Goal: Task Accomplishment & Management: Use online tool/utility

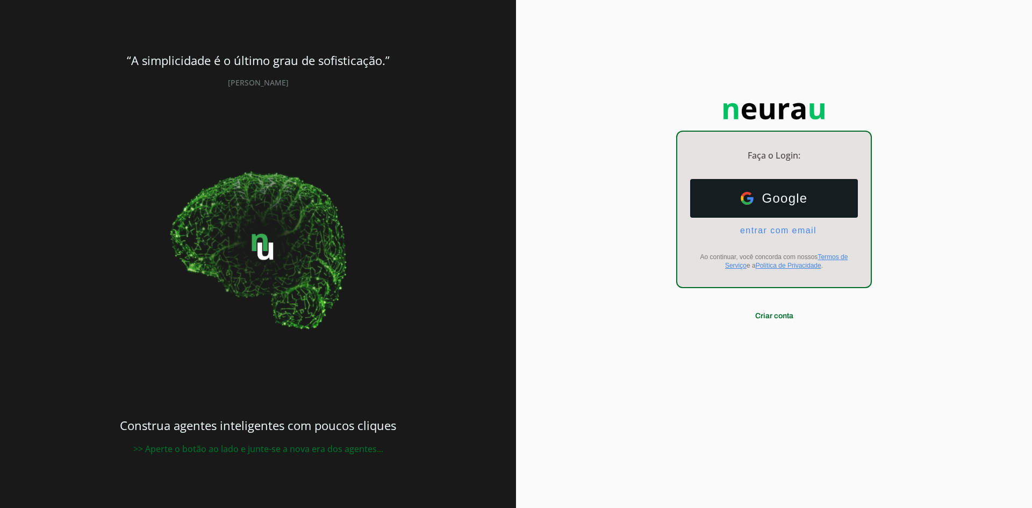
click at [766, 201] on span "Google" at bounding box center [780, 198] width 54 height 15
click at [755, 230] on span "entrar com email" at bounding box center [773, 231] width 85 height 10
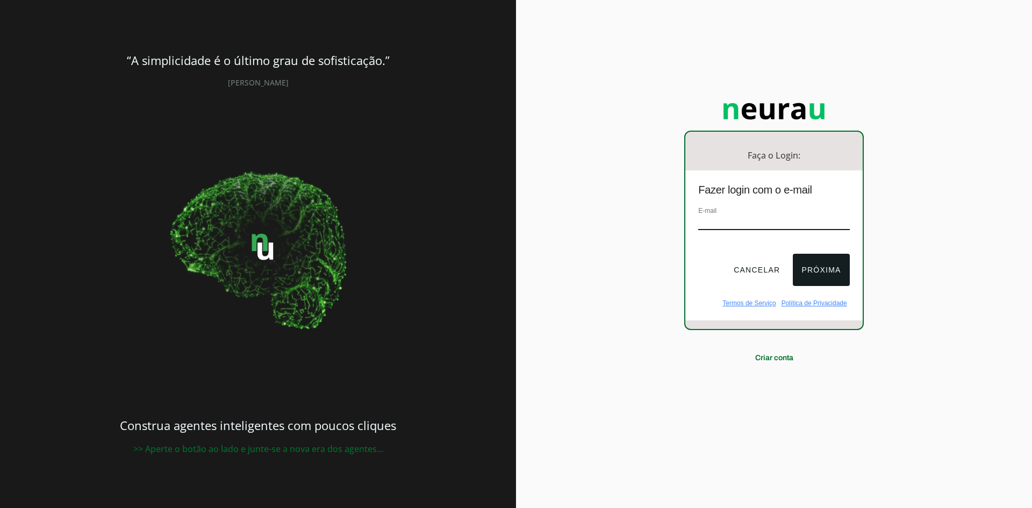
click at [716, 217] on input "email" at bounding box center [773, 222] width 151 height 15
type input "eduardo.mendes@adilisbr.com"
click at [824, 261] on button "Próxima" at bounding box center [820, 270] width 56 height 32
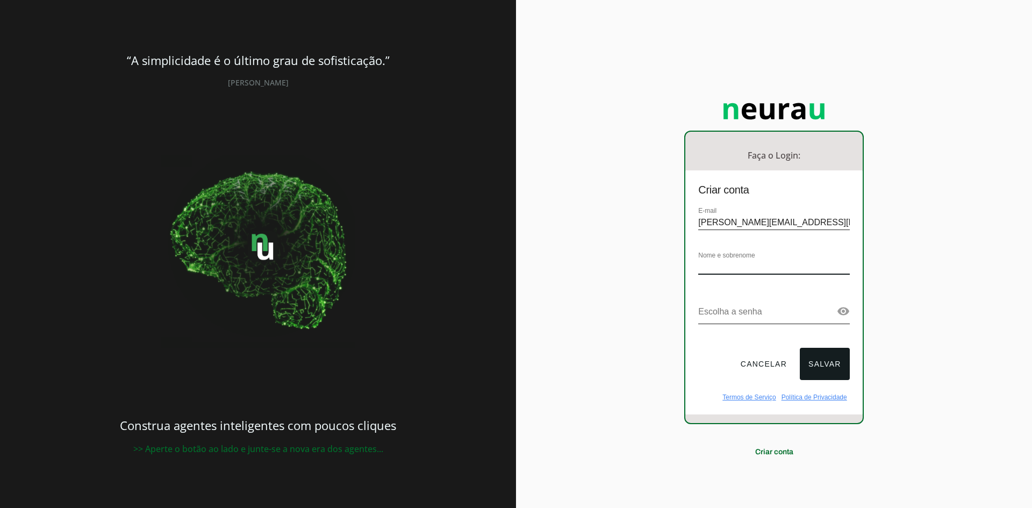
click at [621, 244] on div "Faça o Login: dashboard Ir para o dashboard Criar conta E-mail eduardo.mendes@a…" at bounding box center [774, 254] width 516 height 508
click at [783, 226] on input "eduardo.mendes@adilisbr.com" at bounding box center [773, 222] width 151 height 15
drag, startPoint x: 783, startPoint y: 226, endPoint x: 950, endPoint y: 225, distance: 167.1
click at [950, 225] on div "Faça o Login: dashboard Ir para o dashboard Criar conta E-mail eduardo.mendes@a…" at bounding box center [774, 254] width 516 height 508
type input "[PERSON_NAME][EMAIL_ADDRESS][DOMAIN_NAME]"
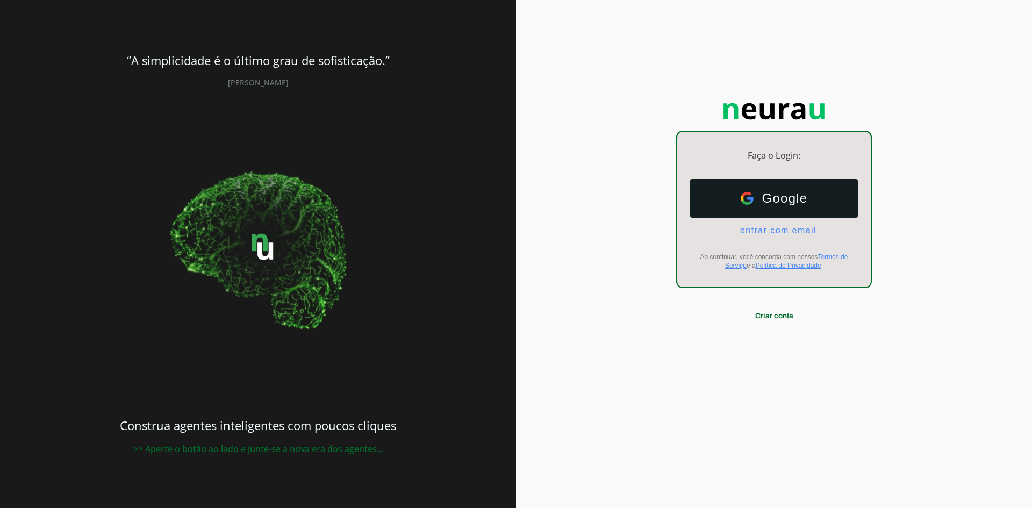
click at [768, 229] on span "entrar com email" at bounding box center [773, 231] width 85 height 10
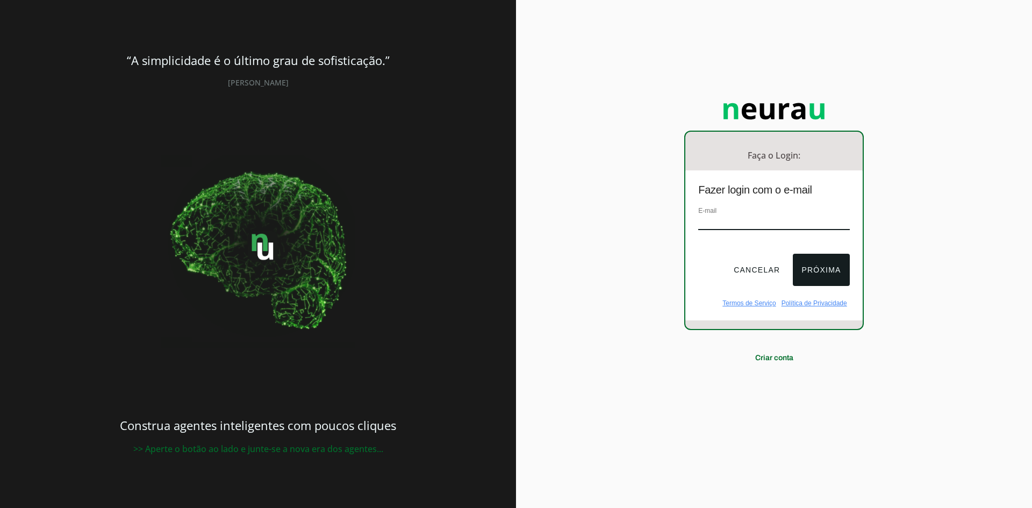
click at [763, 220] on input "email" at bounding box center [773, 222] width 151 height 15
type input "[PERSON_NAME][EMAIL_ADDRESS][DOMAIN_NAME]"
click at [826, 271] on button "Próxima" at bounding box center [820, 270] width 56 height 32
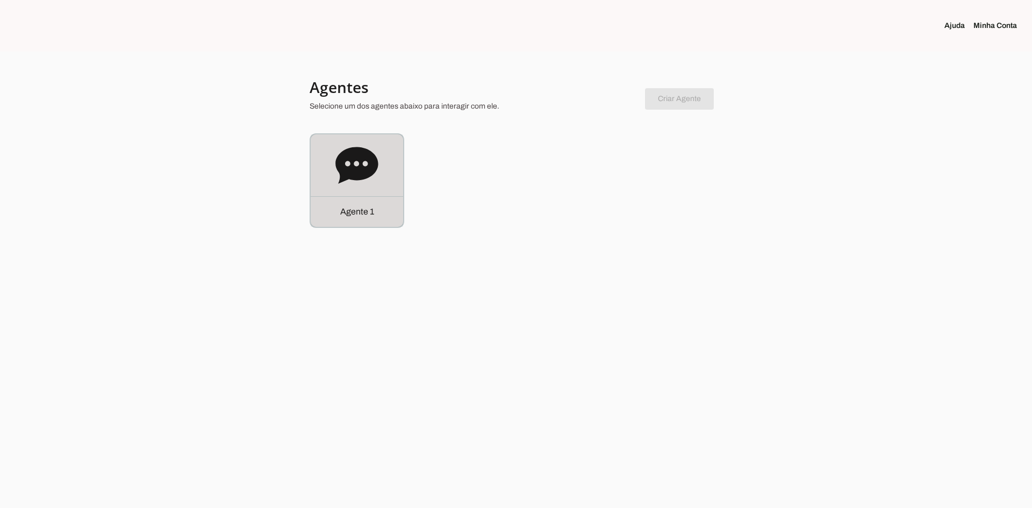
click at [333, 170] on div "Agente 1" at bounding box center [357, 180] width 92 height 92
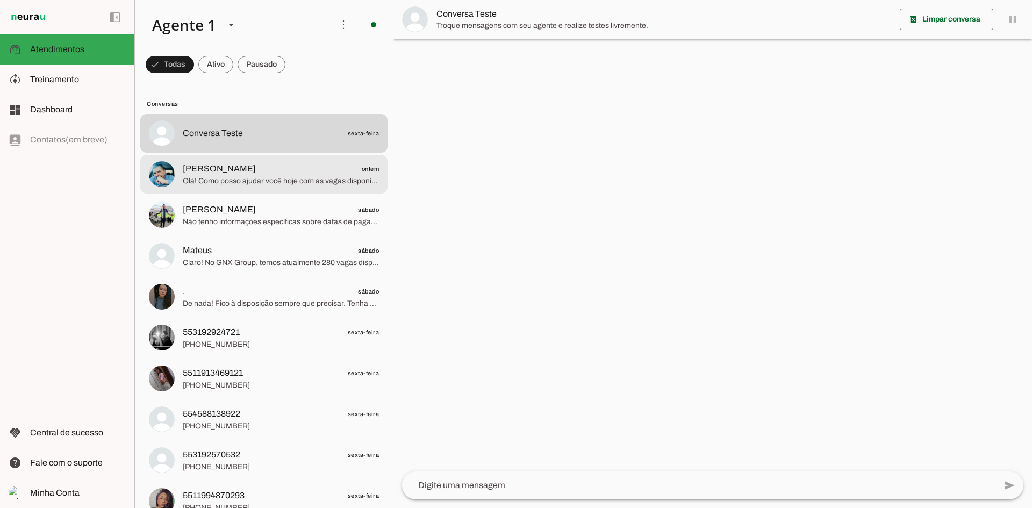
click at [212, 167] on span "[PERSON_NAME]" at bounding box center [219, 168] width 73 height 13
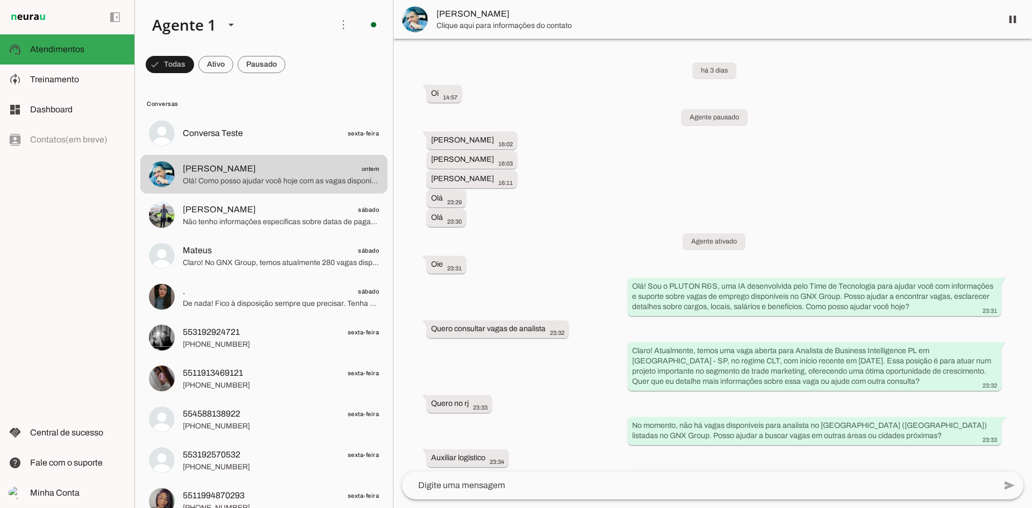
scroll to position [889, 0]
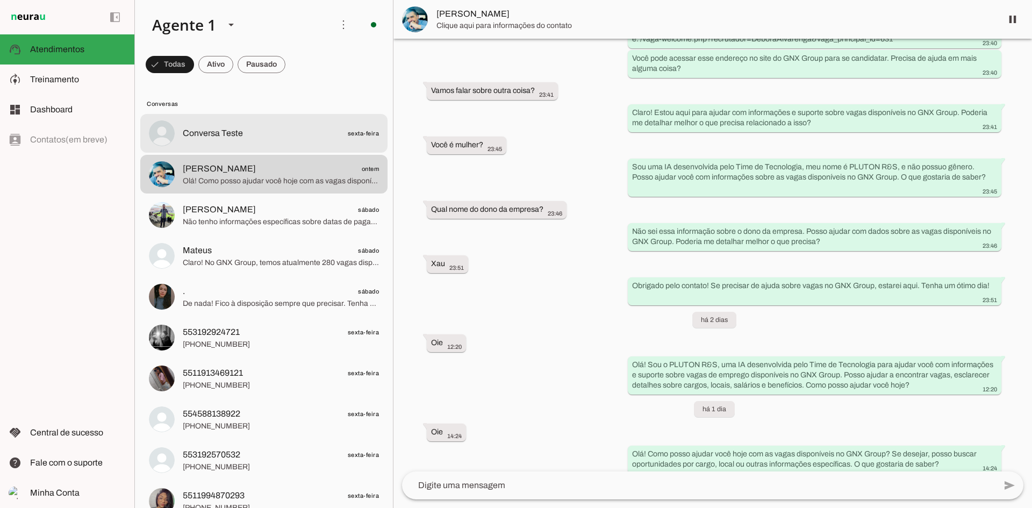
click at [202, 136] on span "Conversa Teste" at bounding box center [213, 133] width 60 height 13
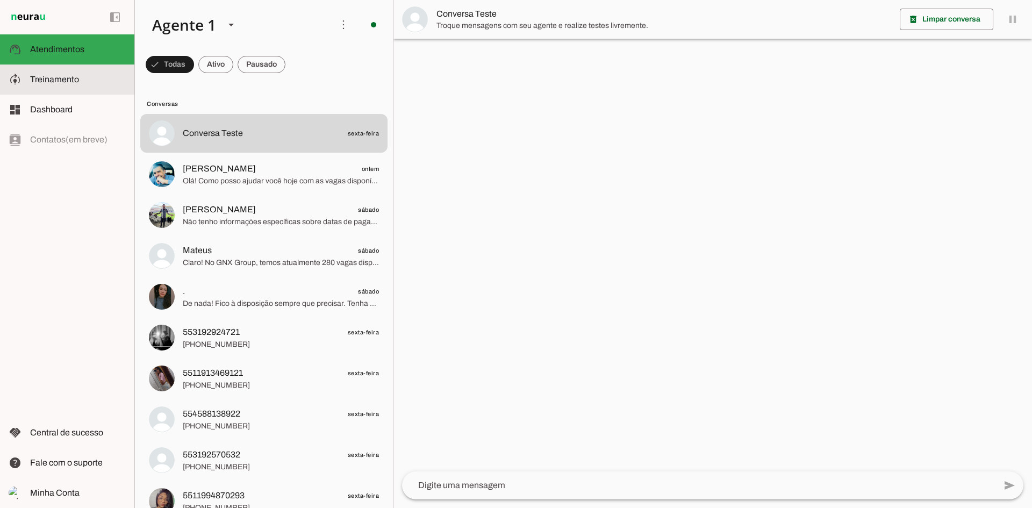
click at [84, 83] on slot at bounding box center [78, 79] width 96 height 13
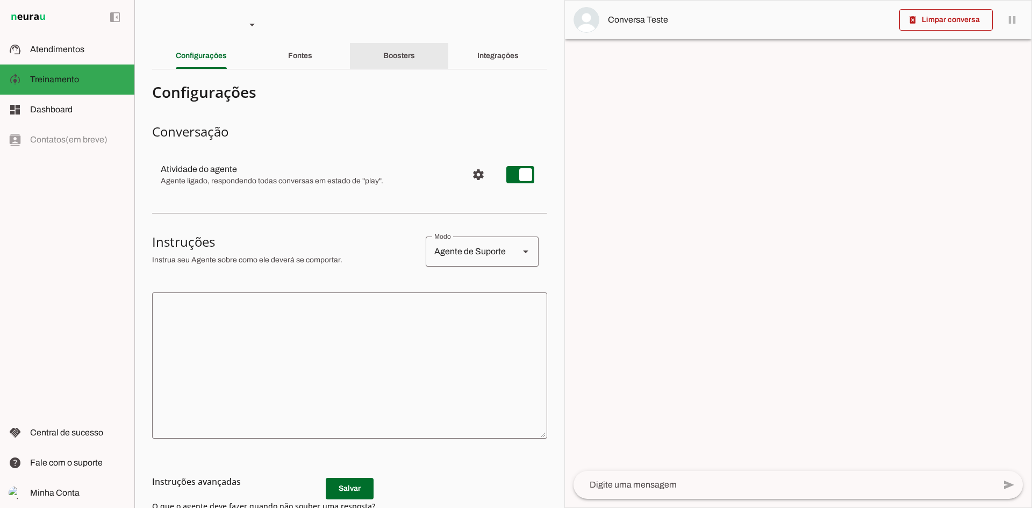
click at [390, 48] on div "Boosters" at bounding box center [399, 56] width 32 height 26
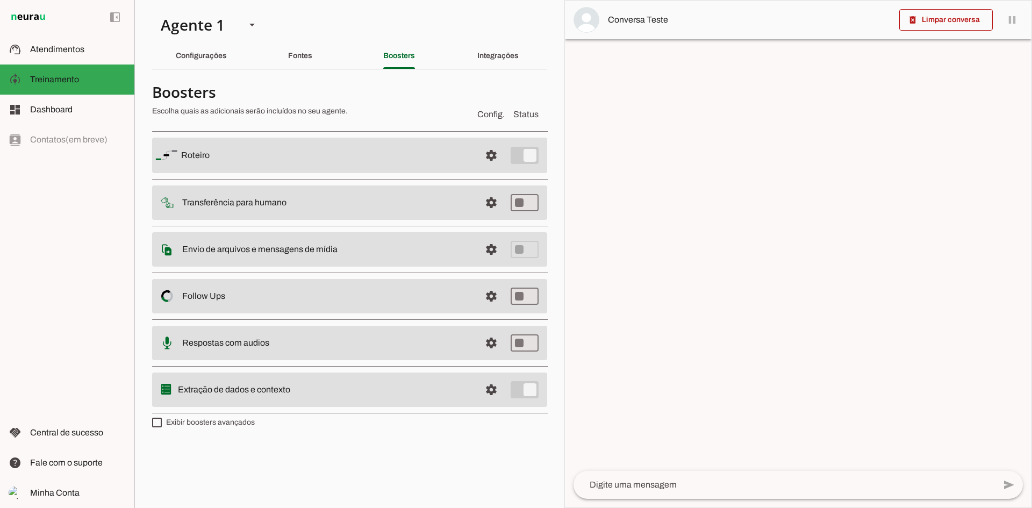
click at [225, 422] on label "Exibir boosters avançados" at bounding box center [203, 422] width 103 height 11
click at [162, 422] on md-checkbox at bounding box center [157, 422] width 10 height 10
type md-checkbox "on"
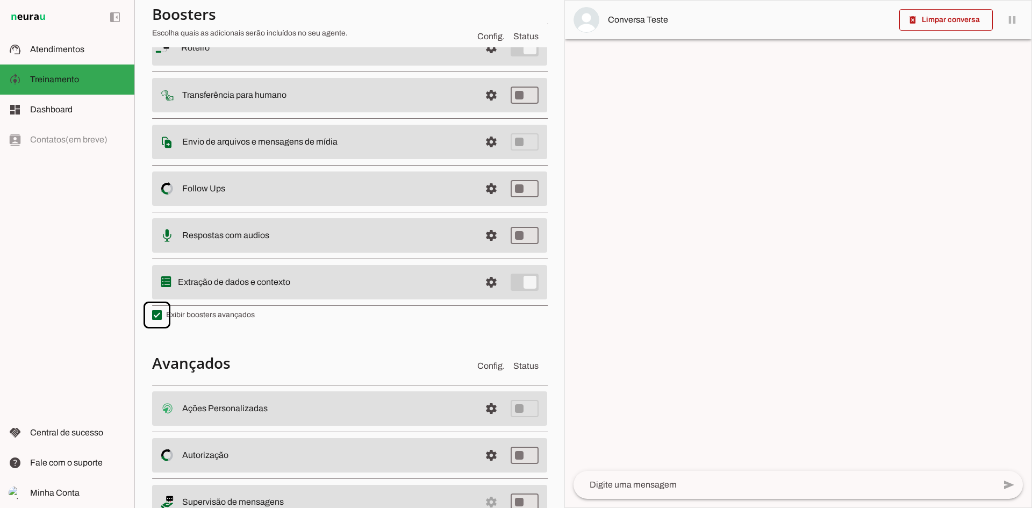
scroll to position [150, 0]
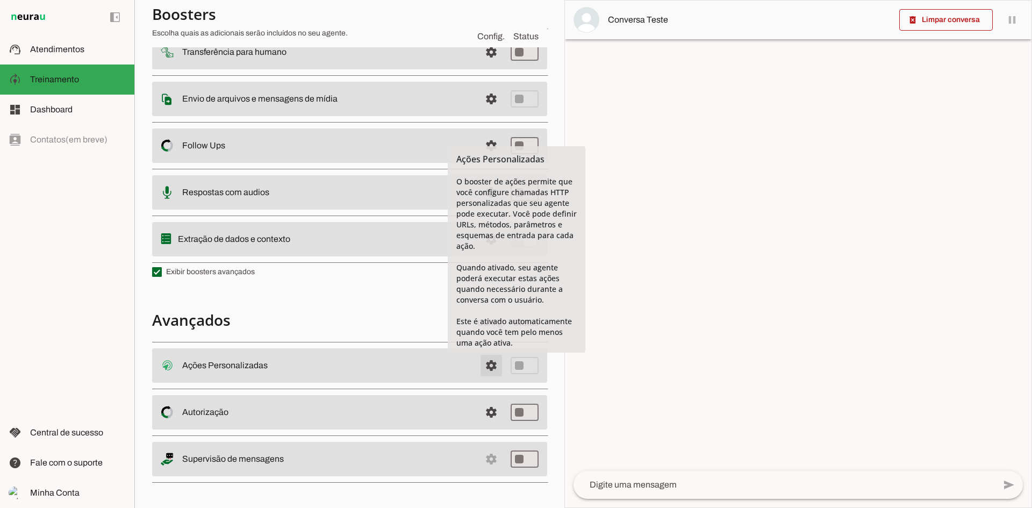
click at [484, 368] on span at bounding box center [491, 365] width 26 height 26
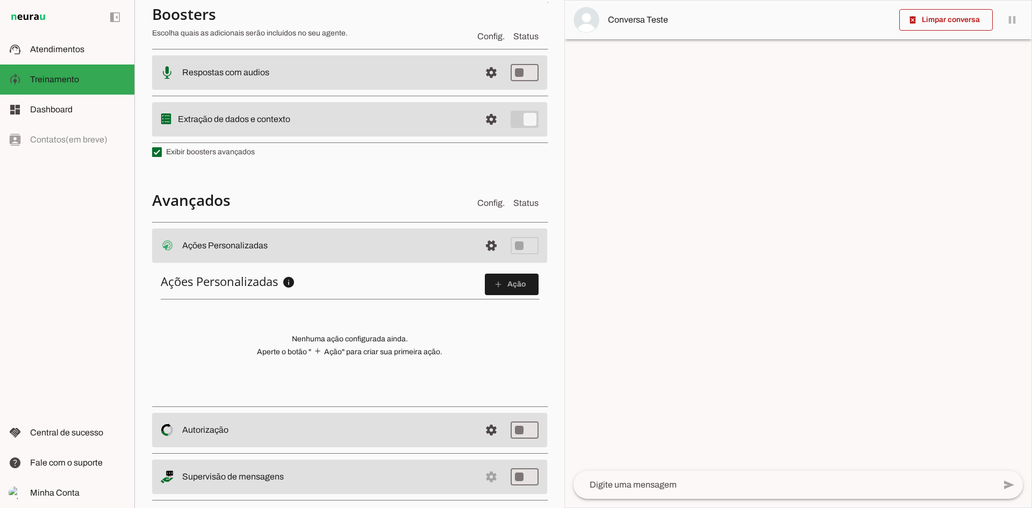
scroll to position [286, 0]
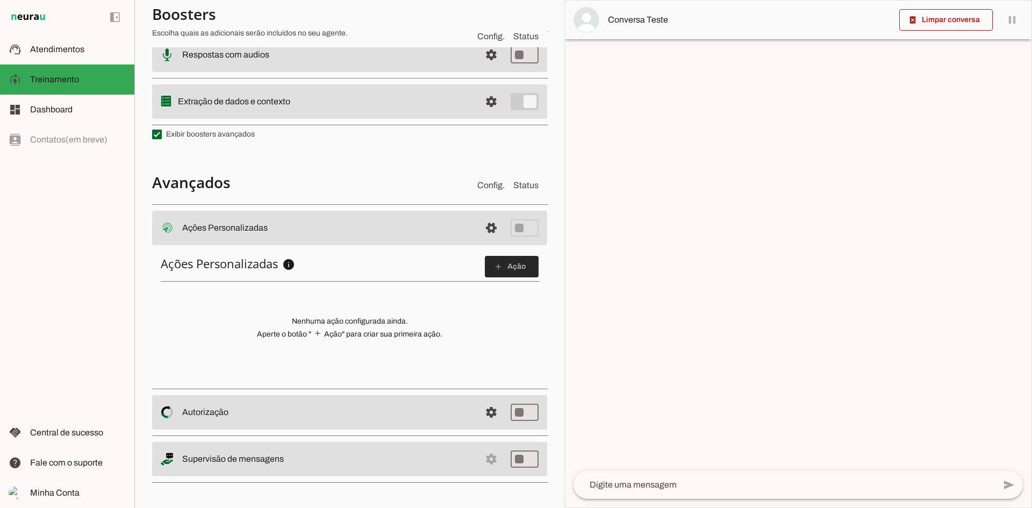
click at [500, 266] on span at bounding box center [512, 267] width 54 height 26
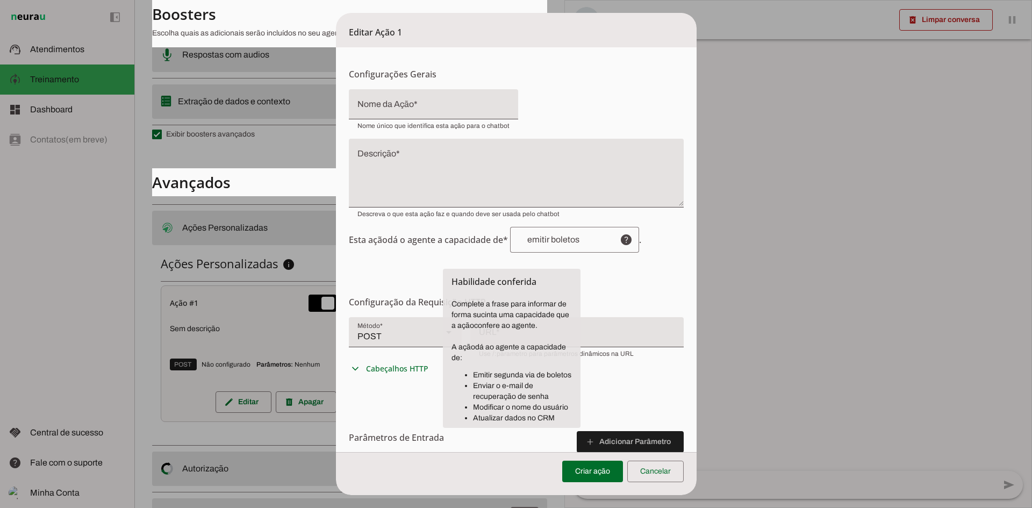
scroll to position [0, 0]
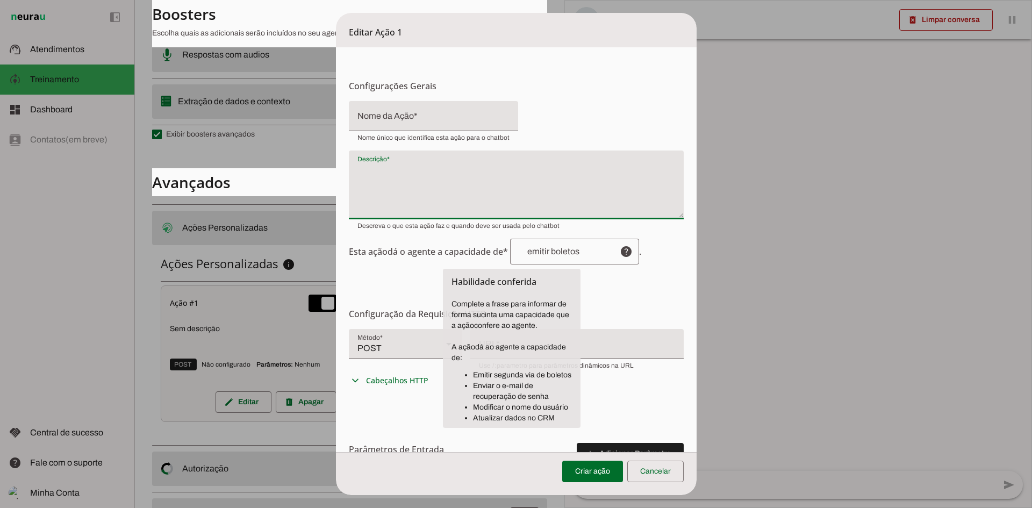
click at [415, 175] on textarea "Descrição" at bounding box center [516, 189] width 335 height 52
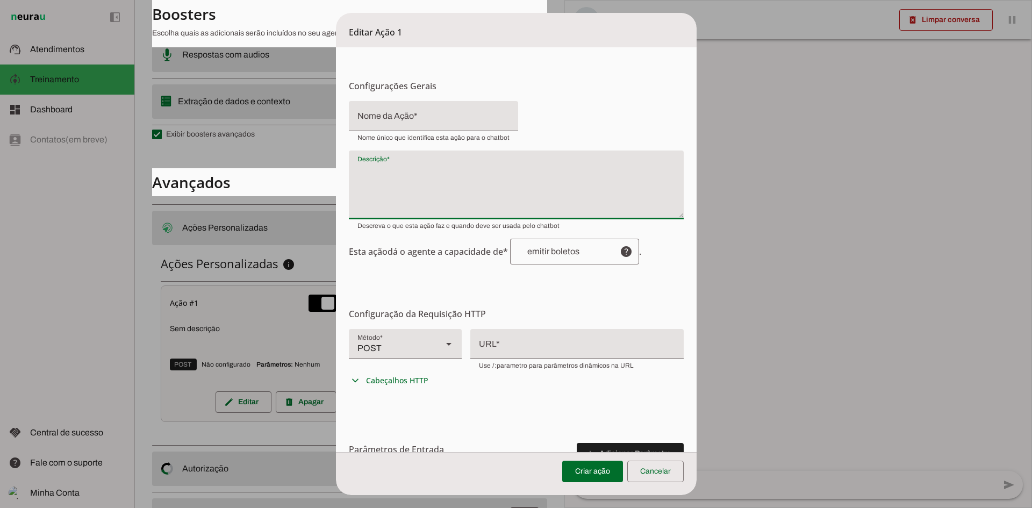
click at [410, 347] on div "POST" at bounding box center [391, 344] width 85 height 30
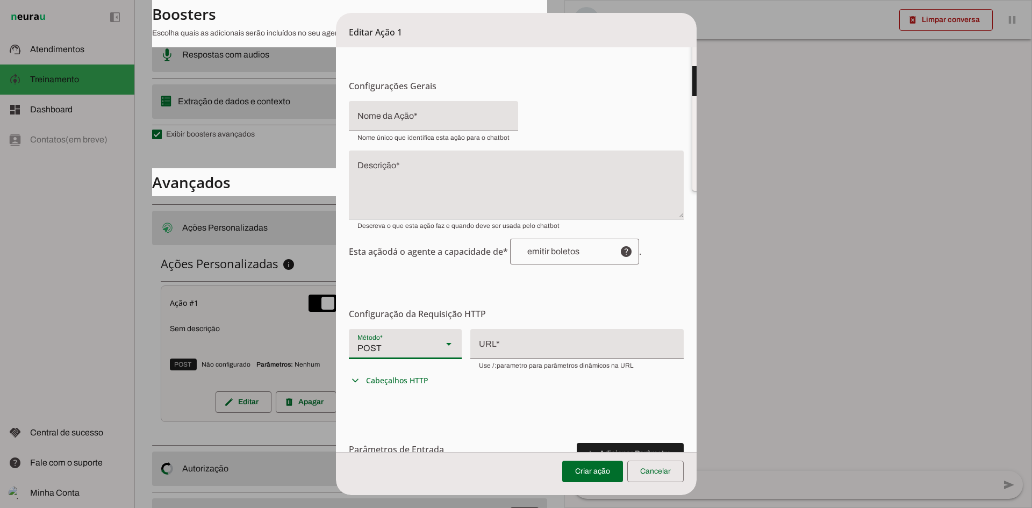
click at [496, 374] on div "GET POST PUT PATCH DELETE expand_more Cabeçalhos HTTP Cabeçalhos Personalizados…" at bounding box center [516, 360] width 335 height 62
click at [402, 377] on span "Cabeçalhos HTTP" at bounding box center [397, 380] width 62 height 11
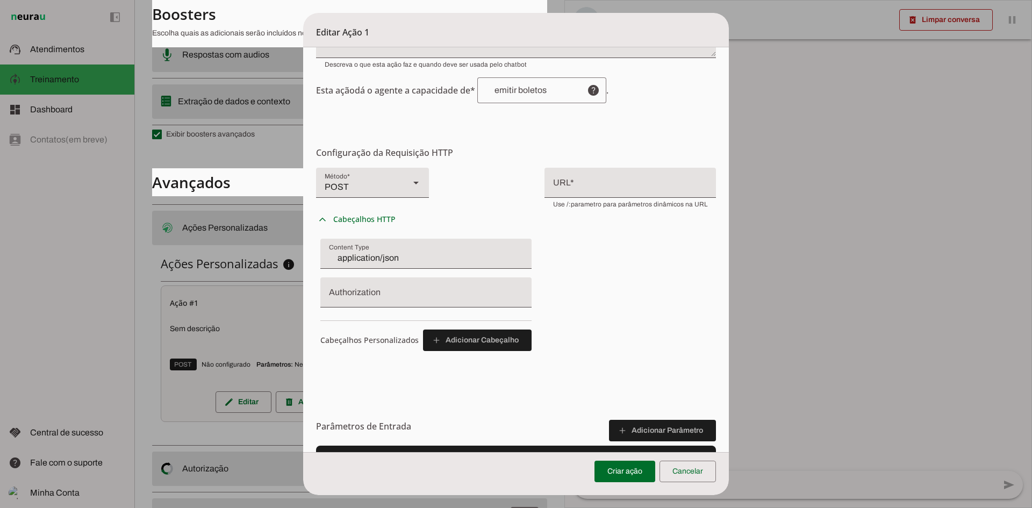
scroll to position [306, 0]
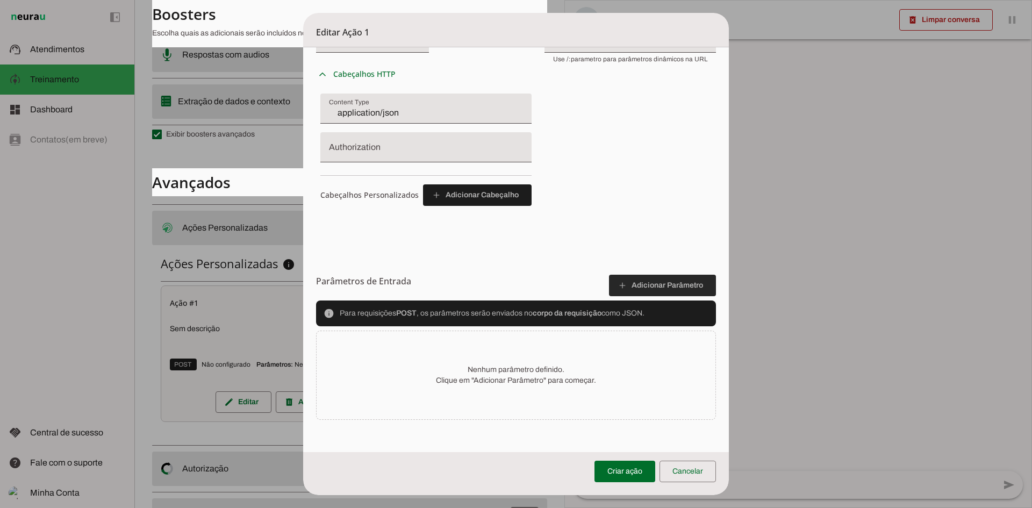
click at [647, 282] on span at bounding box center [662, 285] width 107 height 26
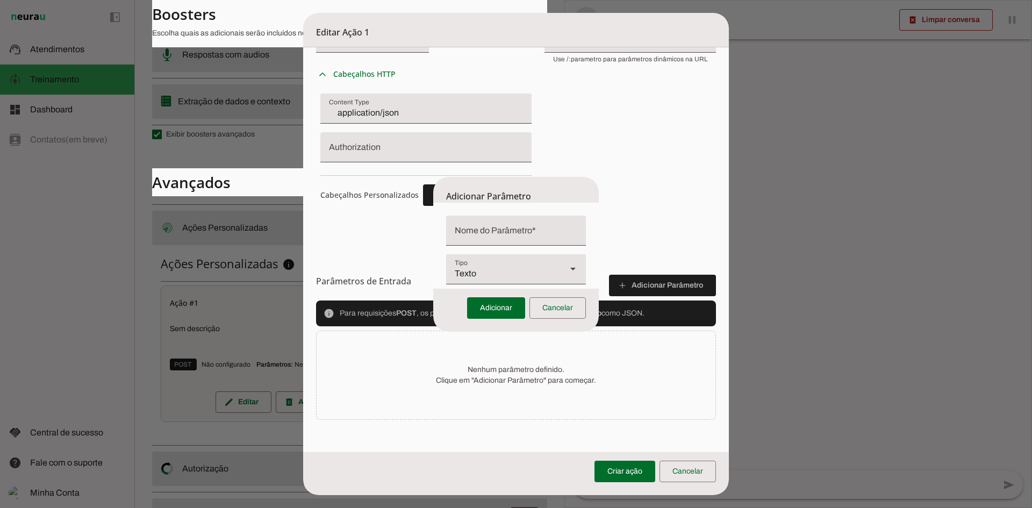
click at [528, 214] on form "Texto Número Boleano" at bounding box center [515, 246] width 165 height 86
click at [527, 226] on div at bounding box center [516, 230] width 140 height 30
click at [517, 280] on div "Texto" at bounding box center [502, 269] width 112 height 30
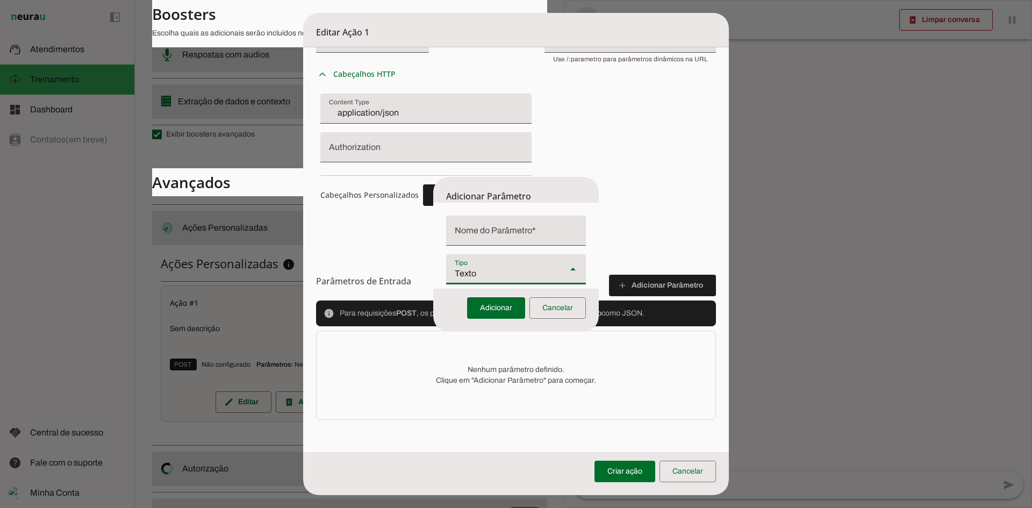
click at [523, 189] on div "Adicionar Parâmetro" at bounding box center [515, 190] width 165 height 26
click at [598, 184] on dialog "Adicionar Parâmetro Texto Número Boleano Adicionar Cancelar" at bounding box center [515, 254] width 165 height 155
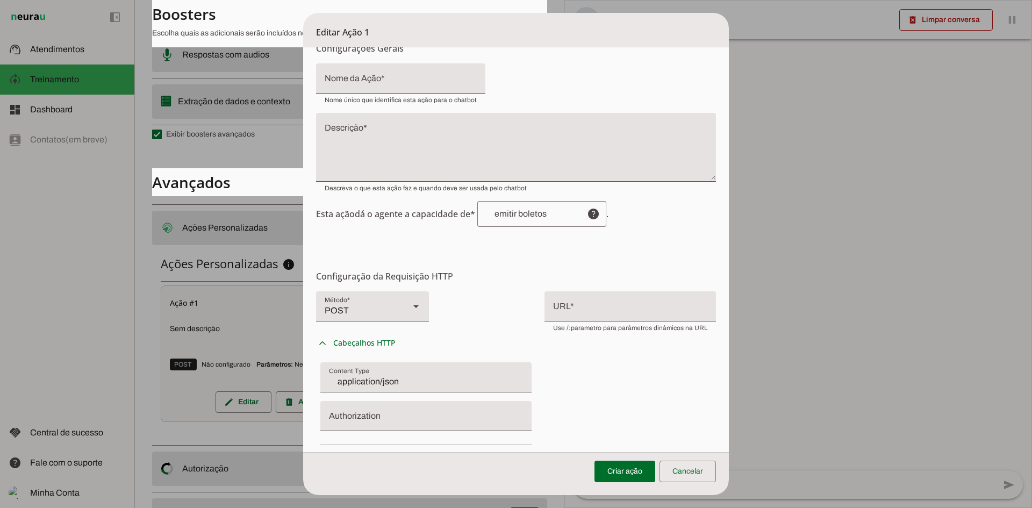
scroll to position [0, 0]
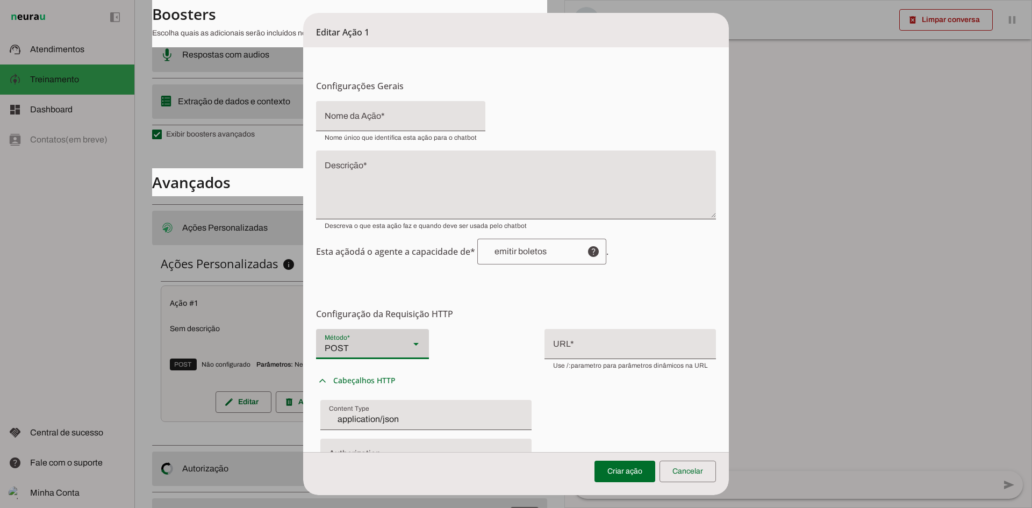
click at [407, 336] on div at bounding box center [416, 344] width 26 height 30
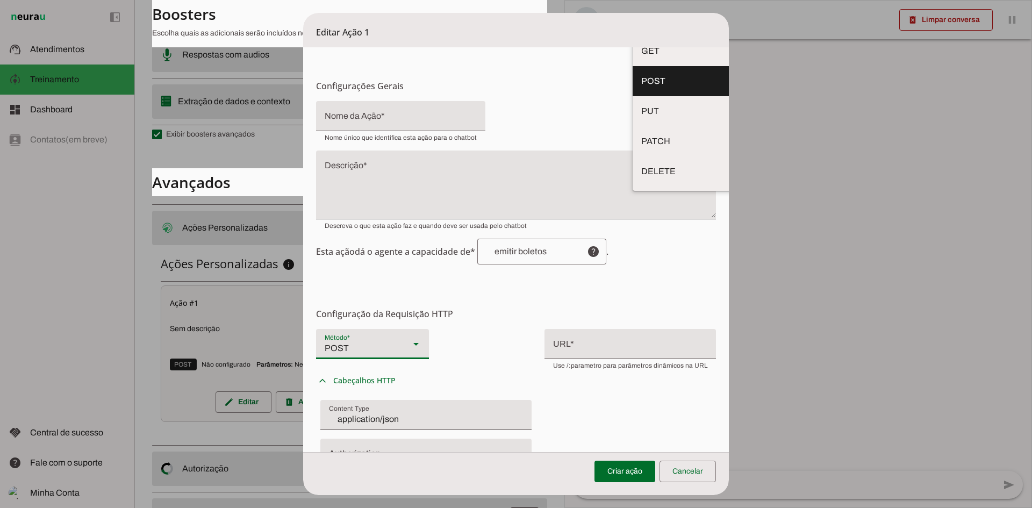
click at [547, 122] on div "Esta ação dá o agente a capacidade de* help . Habilidade conferida Complete a f…" at bounding box center [516, 182] width 400 height 163
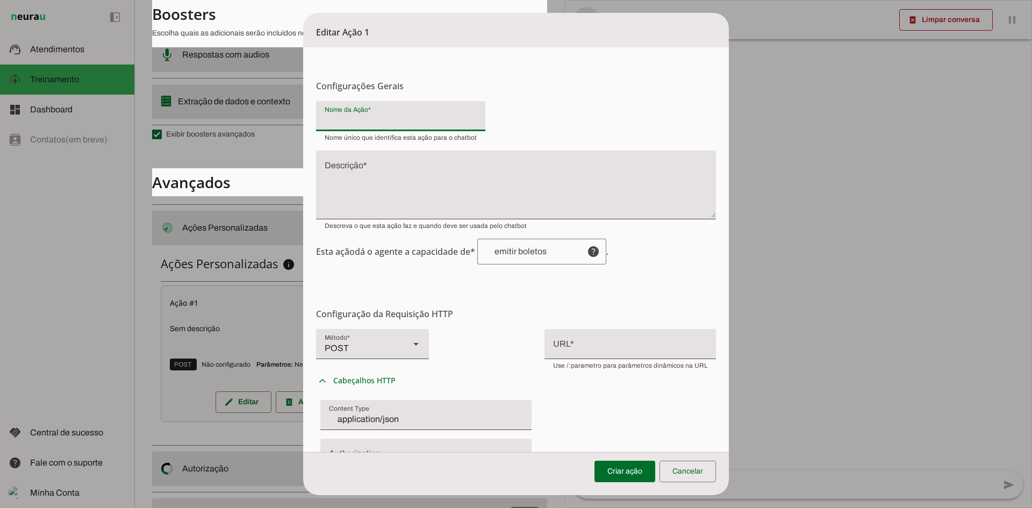
click at [426, 126] on input "Nome da Ação" at bounding box center [400, 120] width 152 height 13
click at [527, 126] on div "Esta ação dá o agente a capacidade de* help . Habilidade conferida Complete a f…" at bounding box center [516, 182] width 400 height 163
drag, startPoint x: 689, startPoint y: 474, endPoint x: 696, endPoint y: 431, distance: 43.1
click at [689, 474] on span at bounding box center [687, 471] width 56 height 26
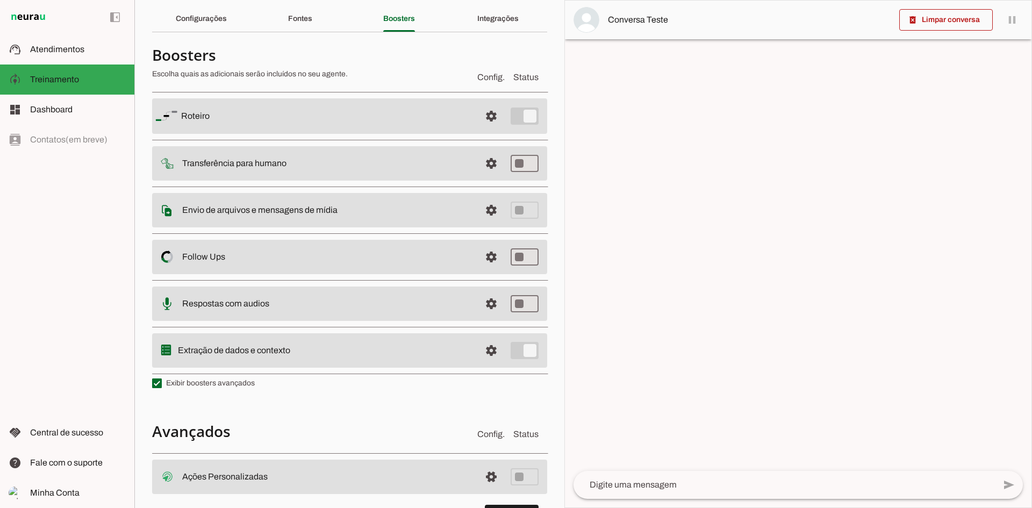
scroll to position [17, 0]
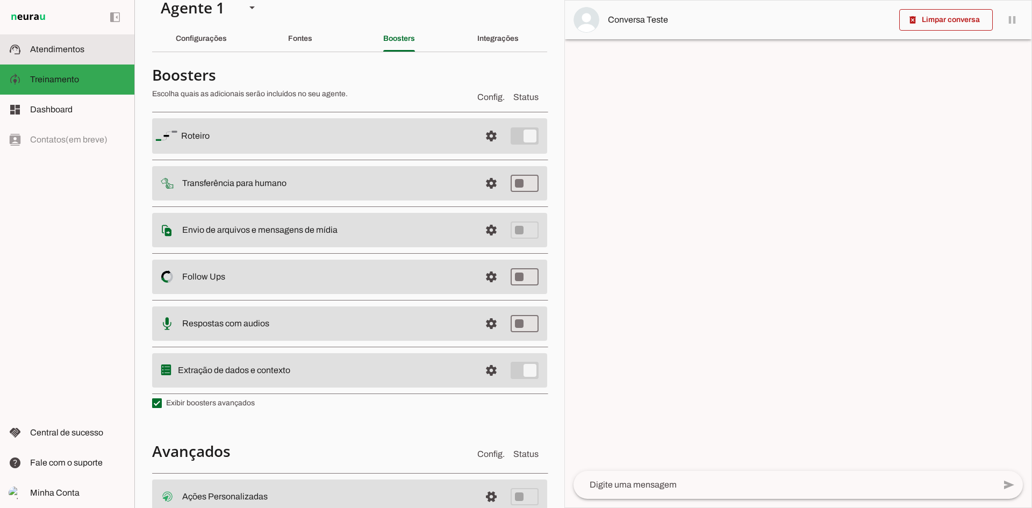
click at [42, 57] on md-item "support_agent Atendimentos Atendimentos" at bounding box center [67, 49] width 134 height 30
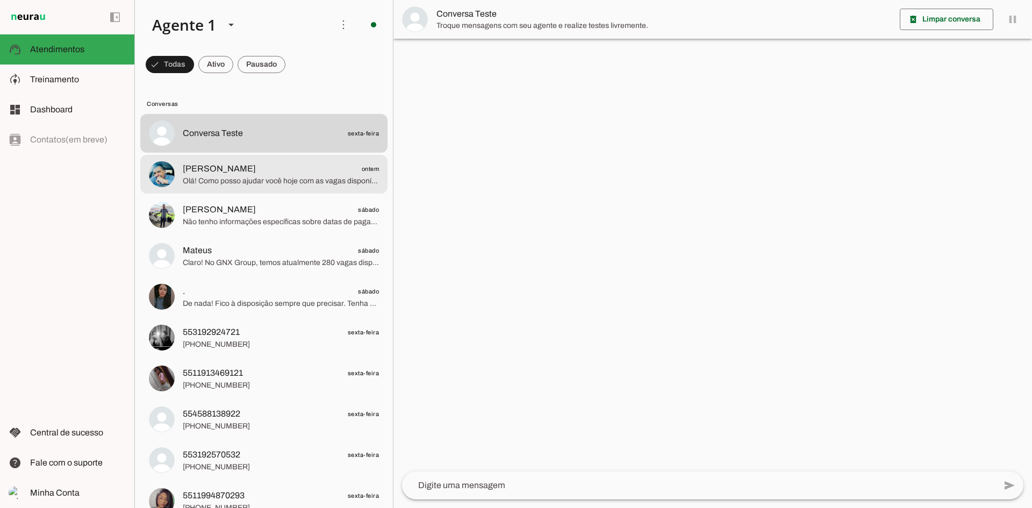
click at [193, 170] on span "[PERSON_NAME]" at bounding box center [219, 168] width 73 height 13
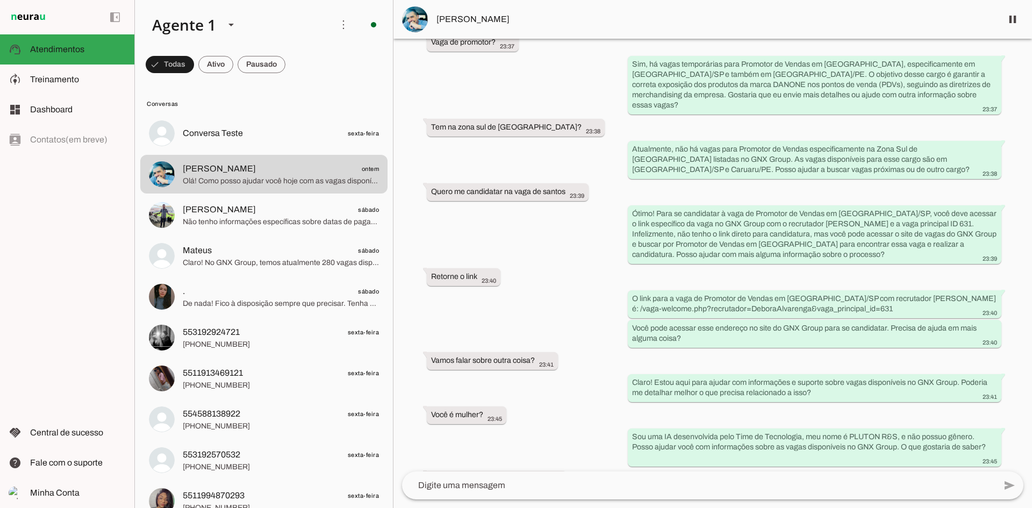
scroll to position [629, 0]
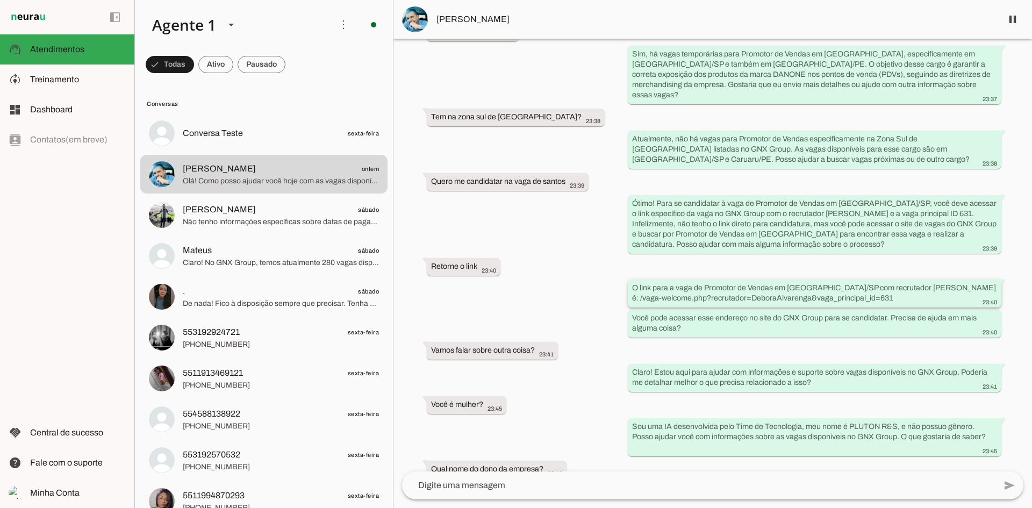
drag, startPoint x: 864, startPoint y: 289, endPoint x: 945, endPoint y: 277, distance: 81.9
click at [945, 283] on div "O link para a vaga de Promotor de Vendas em [GEOGRAPHIC_DATA]/SP com recrutador…" at bounding box center [814, 295] width 365 height 24
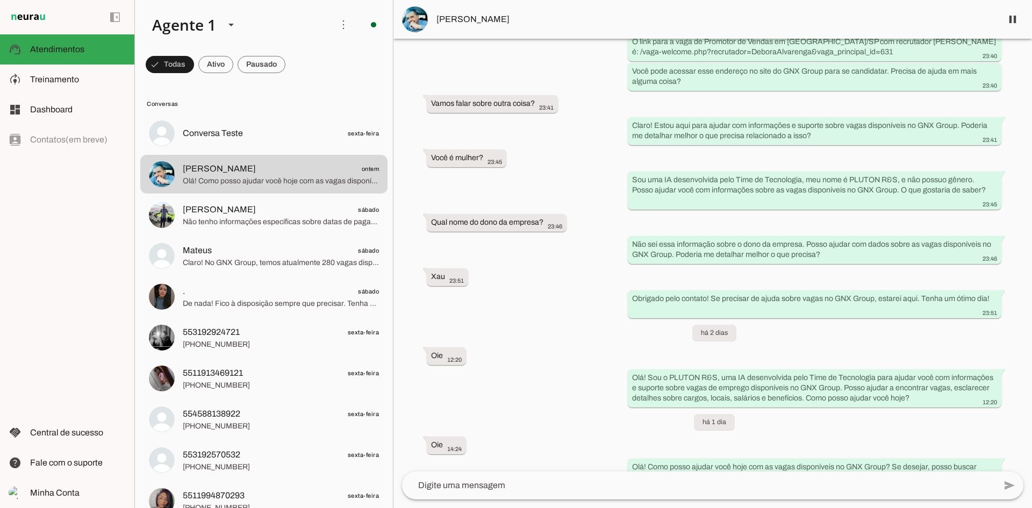
scroll to position [886, 0]
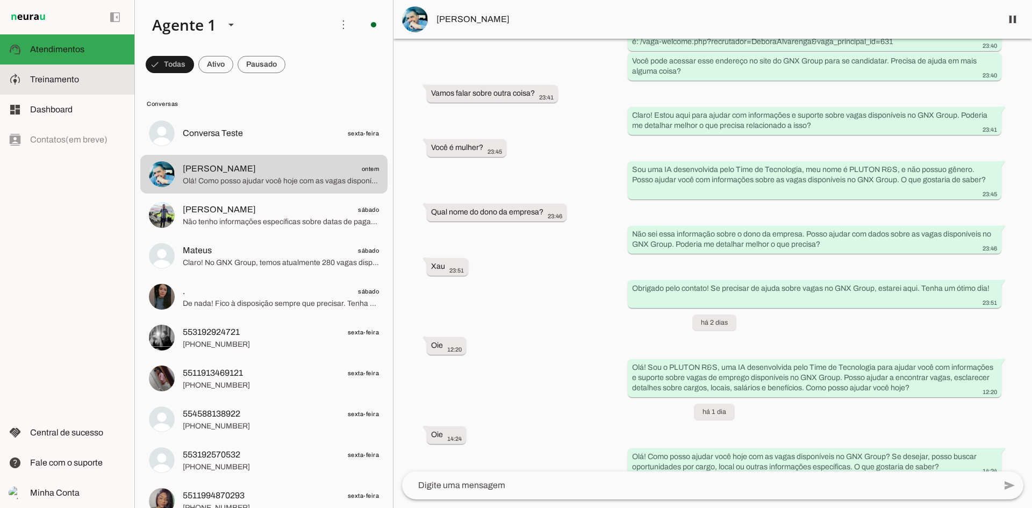
click at [72, 86] on md-item "model_training Treinamento Treinamento" at bounding box center [67, 79] width 134 height 30
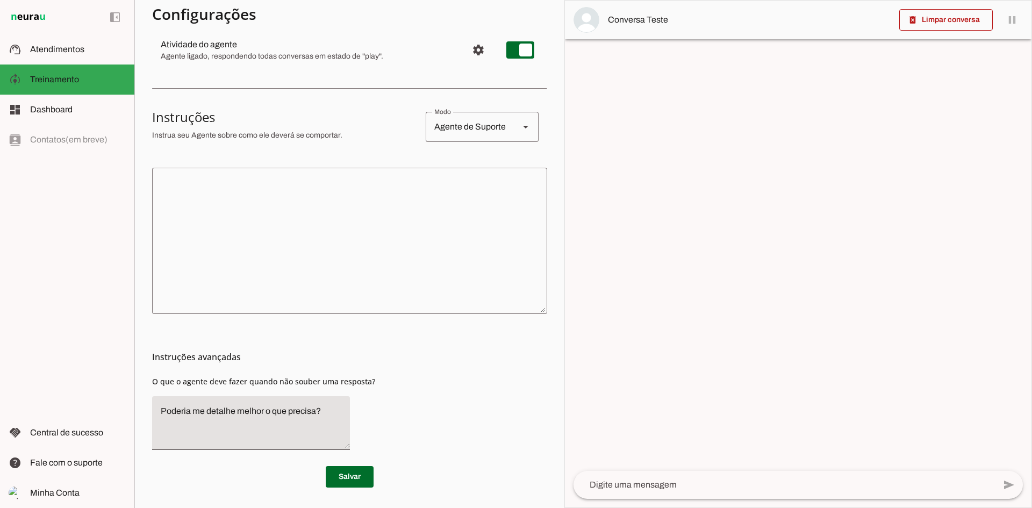
scroll to position [126, 0]
click at [329, 413] on textarea "Poderia me detalhe melhor o que precisa?" at bounding box center [251, 421] width 198 height 37
click at [376, 404] on div "Instruções avançadas O que o agente deve fazer quando não souber uma resposta?" at bounding box center [349, 385] width 395 height 145
click at [549, 329] on section "Agente 1 Criar Agente Você atingiu o limite de IAs Neurau permitidas. Atualize …" at bounding box center [349, 254] width 430 height 508
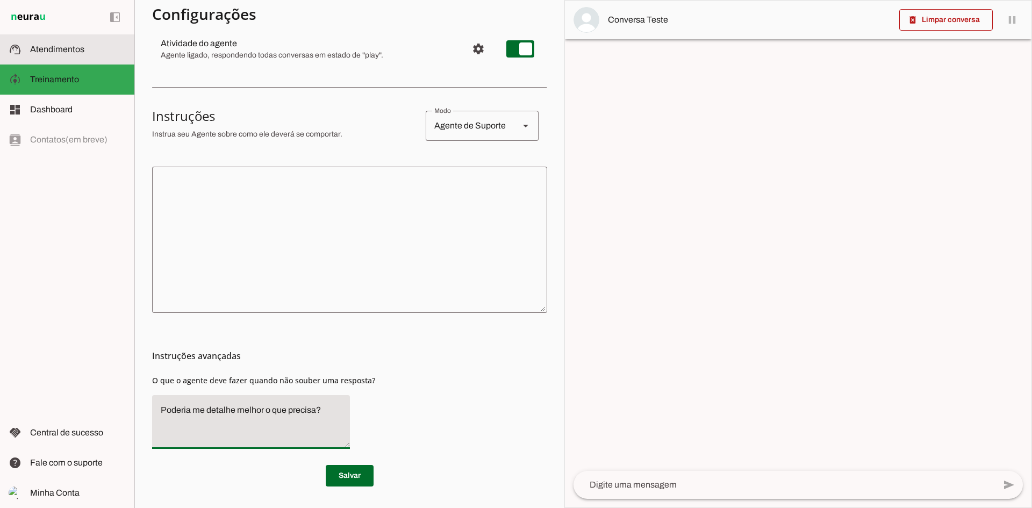
click at [77, 52] on span "Atendimentos" at bounding box center [57, 49] width 54 height 9
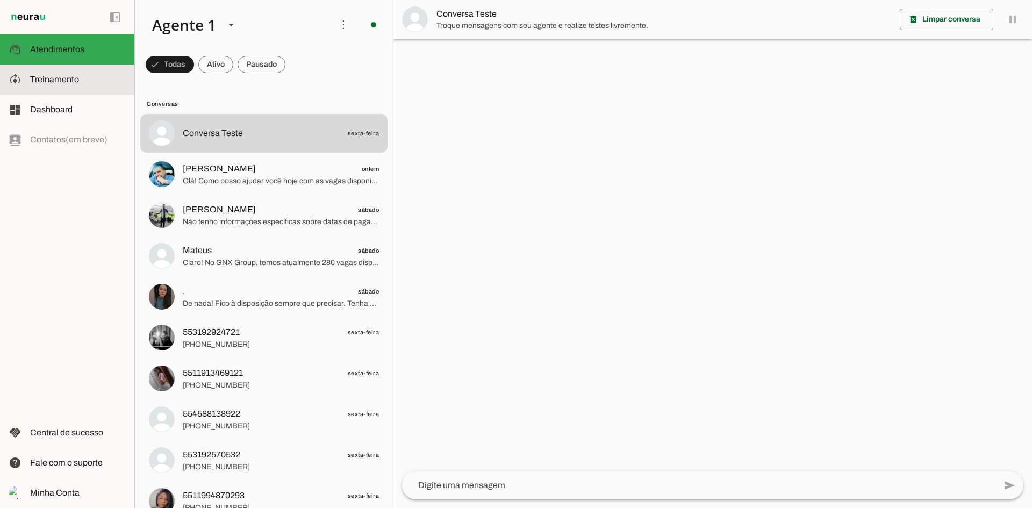
click at [63, 85] on slot at bounding box center [78, 79] width 96 height 13
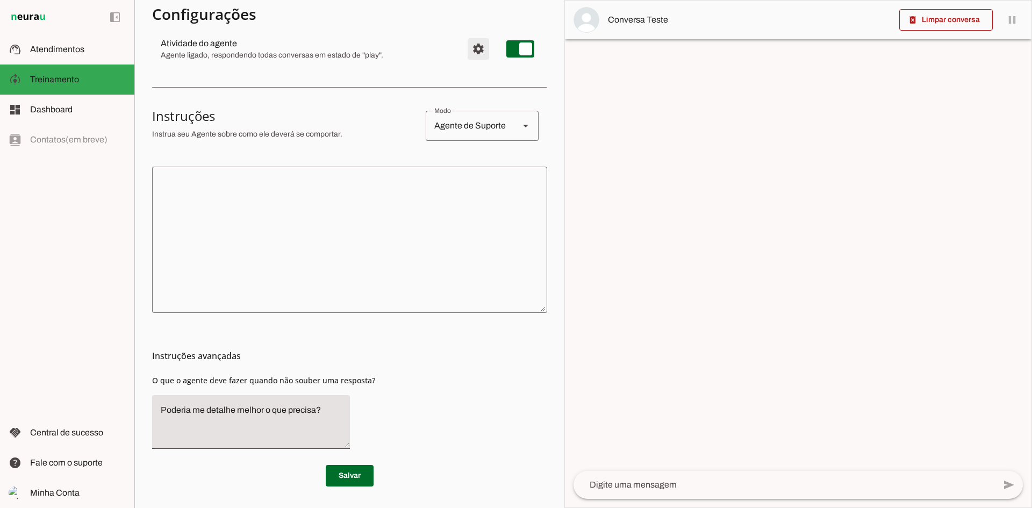
click at [475, 51] on span "Configurações avançadas" at bounding box center [478, 49] width 26 height 26
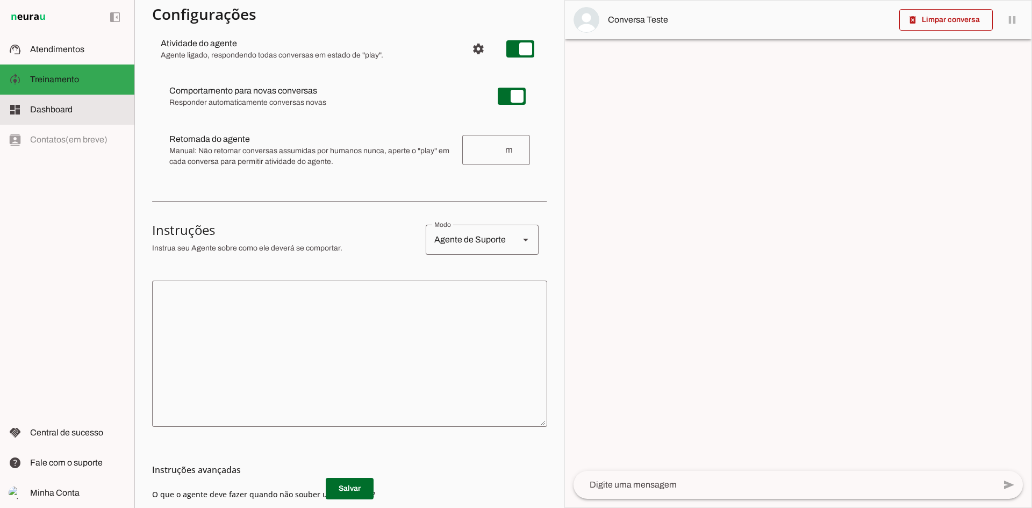
click at [51, 109] on span "Dashboard" at bounding box center [51, 109] width 42 height 9
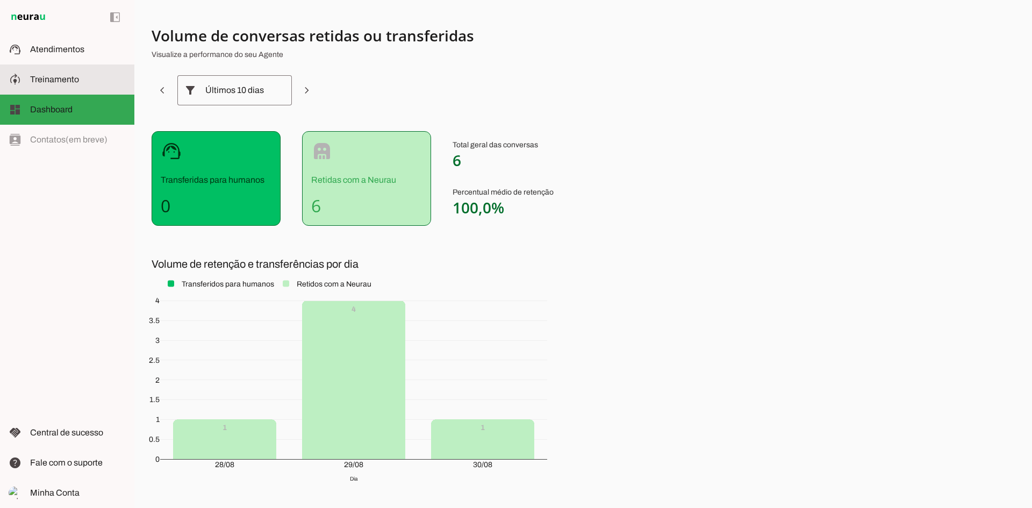
click at [54, 80] on span "Treinamento" at bounding box center [54, 79] width 49 height 9
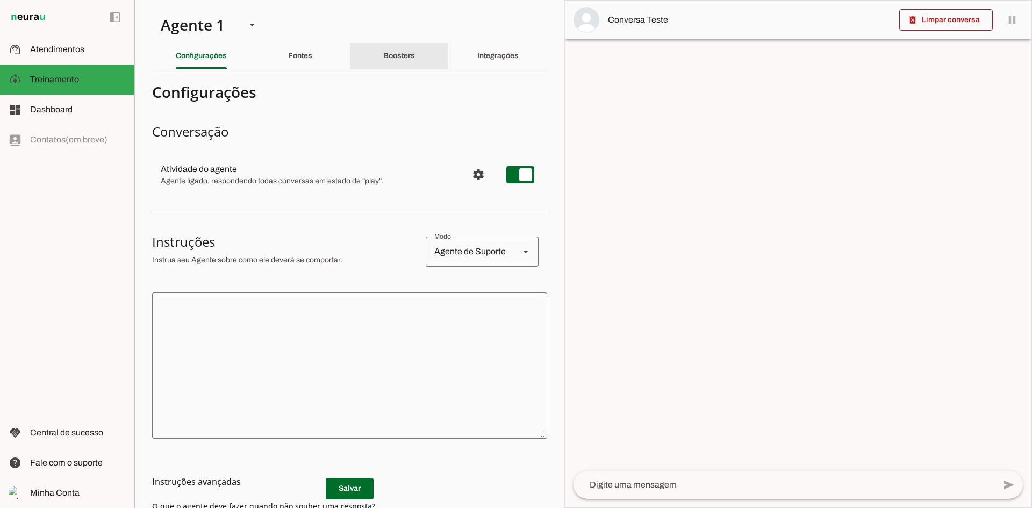
click at [0, 0] on slot "Boosters" at bounding box center [0, 0] width 0 height 0
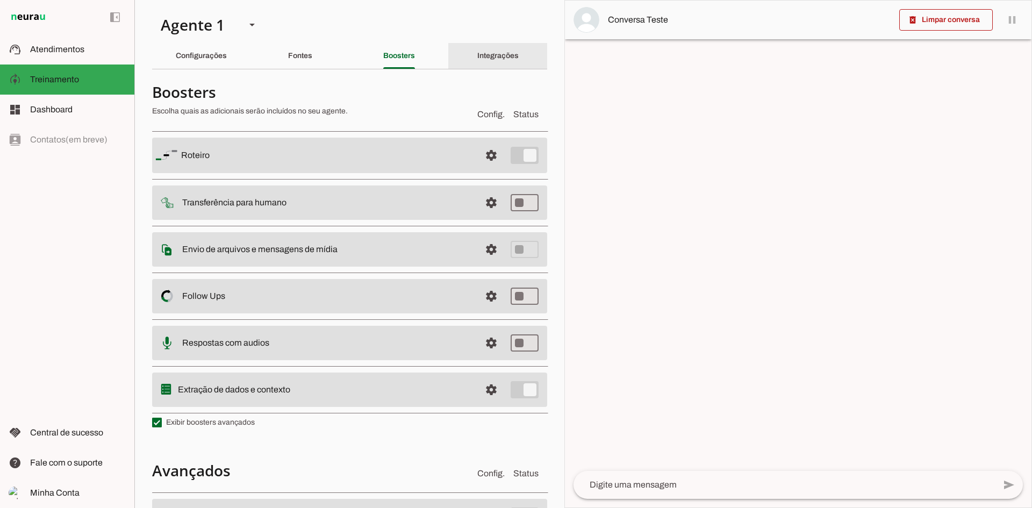
click at [477, 58] on div "Integrações" at bounding box center [497, 56] width 41 height 26
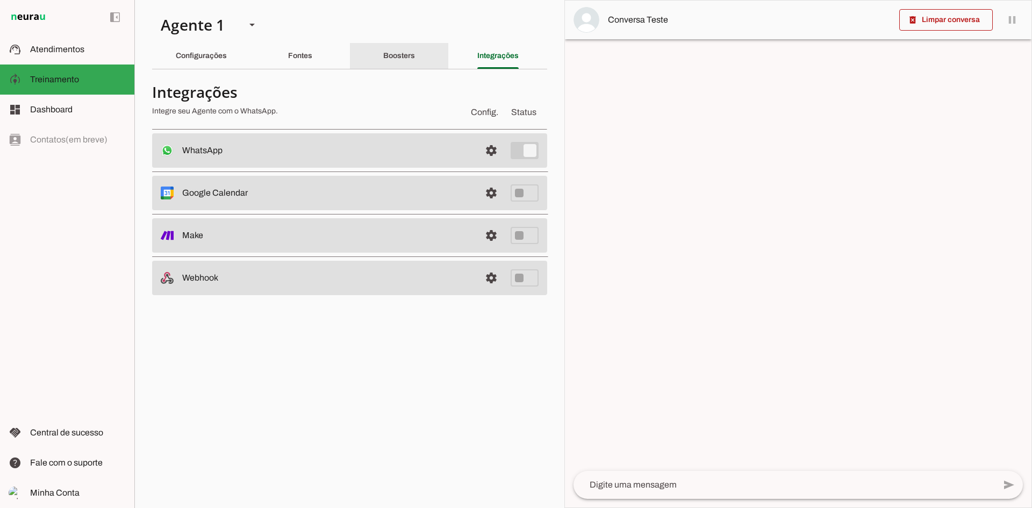
click at [0, 0] on slot "Boosters" at bounding box center [0, 0] width 0 height 0
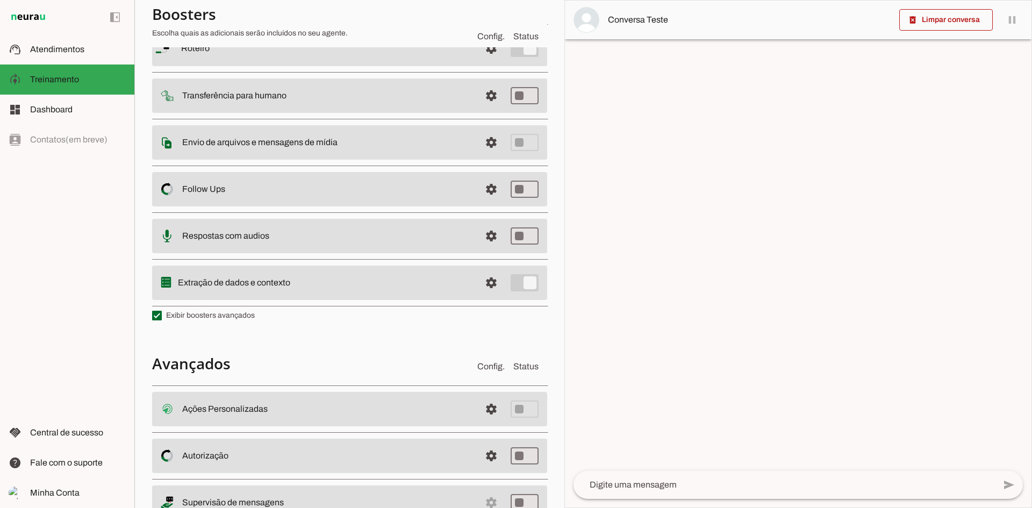
scroll to position [150, 0]
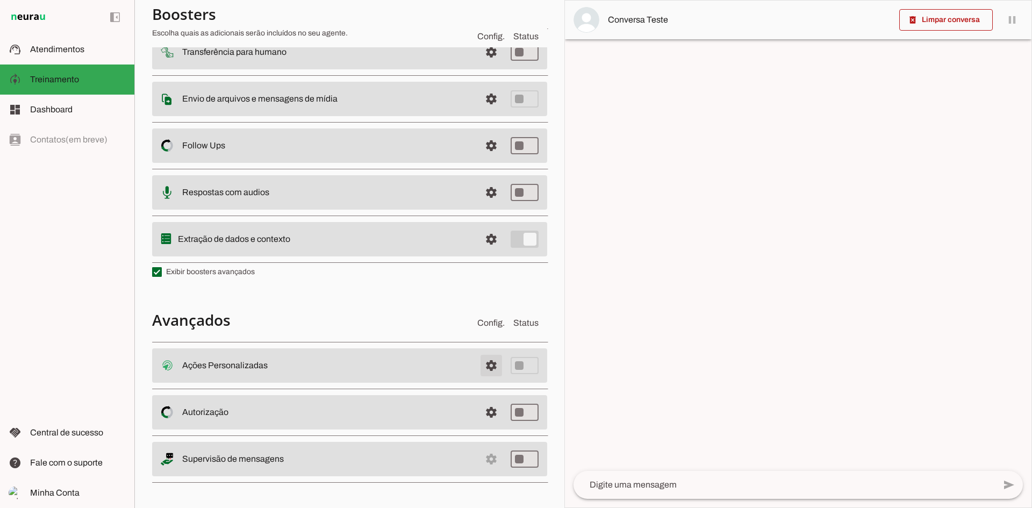
click at [481, 370] on span at bounding box center [491, 365] width 26 height 26
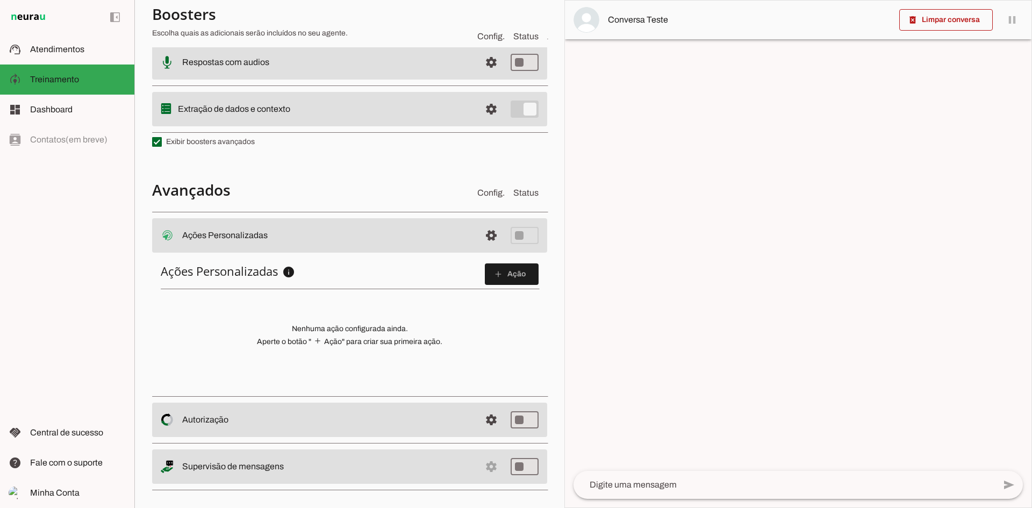
scroll to position [286, 0]
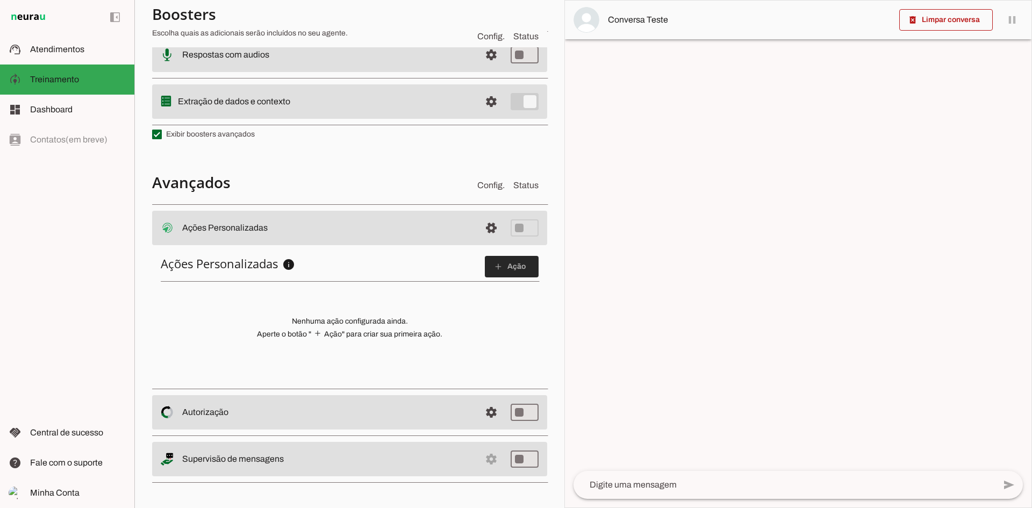
click at [499, 270] on span at bounding box center [512, 267] width 54 height 26
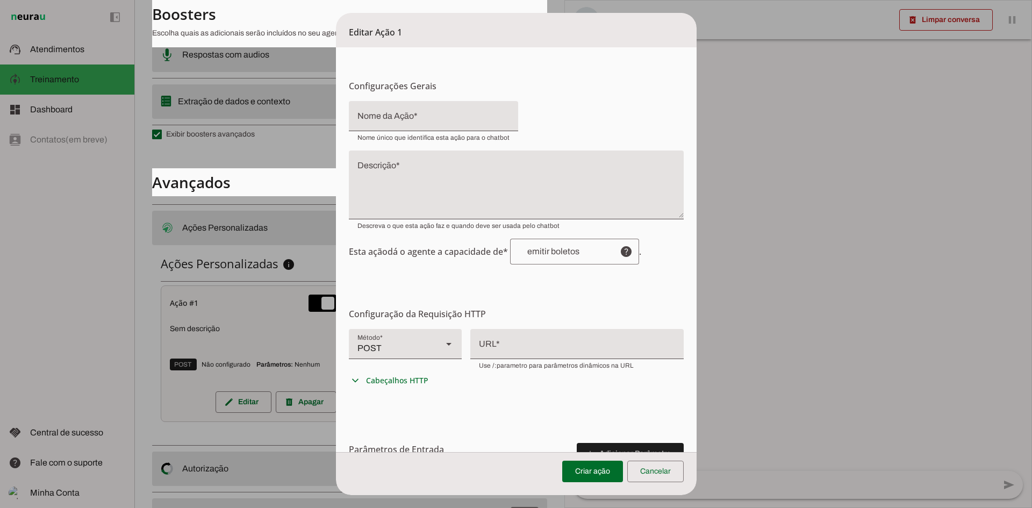
click at [442, 340] on slot at bounding box center [448, 343] width 13 height 13
drag, startPoint x: 124, startPoint y: 225, endPoint x: 128, endPoint y: 228, distance: 5.5
click at [336, 225] on dialog "Editar Ação 1 Configurações Gerais Configuração da Ação Configure o nome e a de…" at bounding box center [516, 254] width 360 height 482
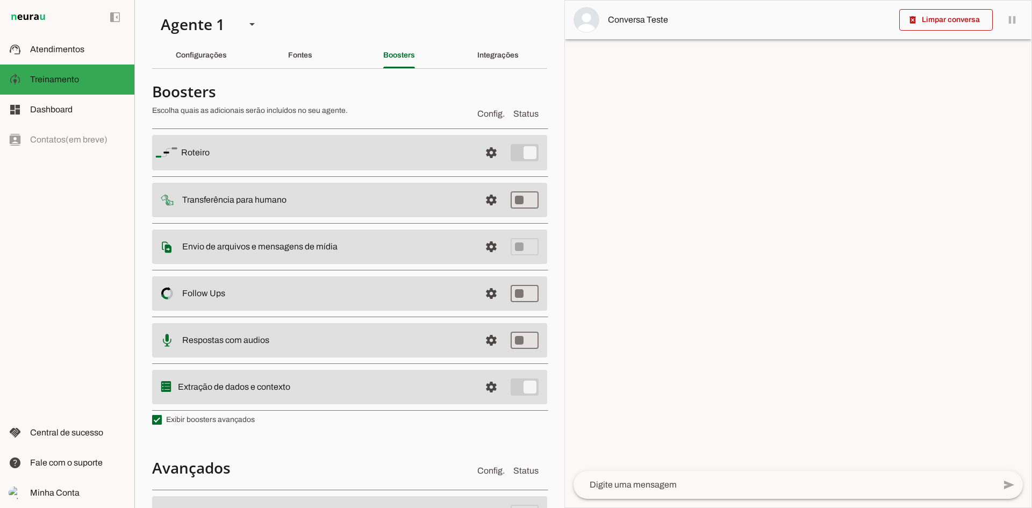
scroll to position [0, 0]
click at [493, 63] on div "Integrações" at bounding box center [497, 56] width 41 height 26
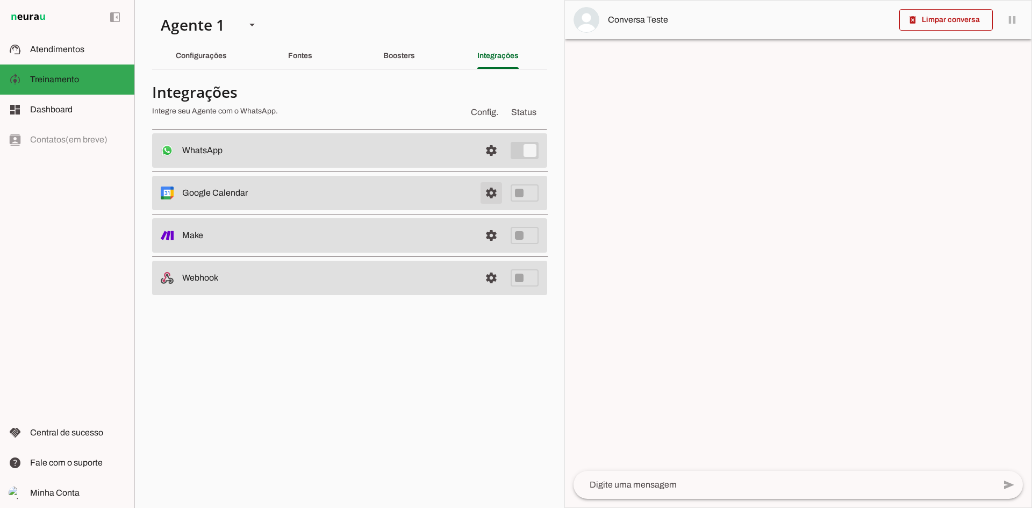
click at [488, 163] on span at bounding box center [491, 151] width 26 height 26
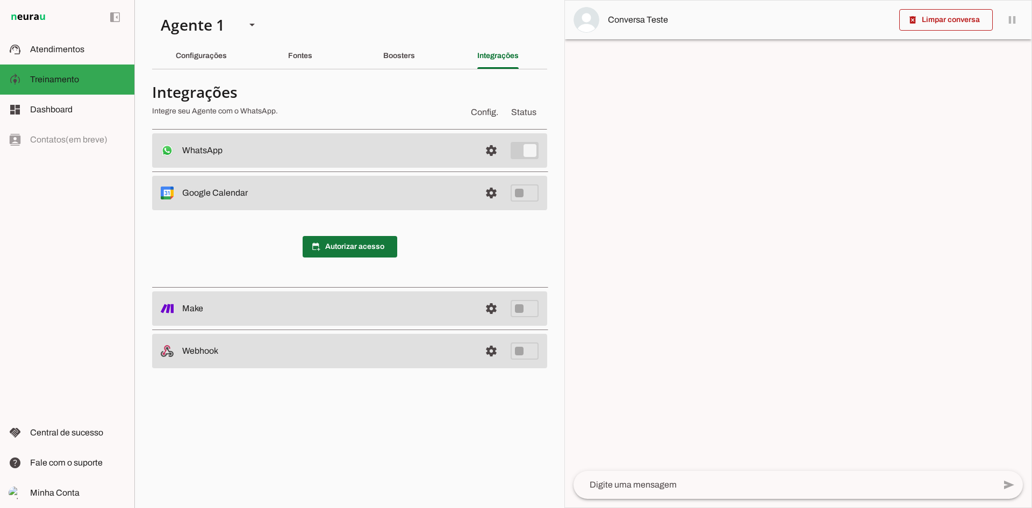
click at [357, 247] on span at bounding box center [349, 247] width 95 height 26
click at [495, 163] on span at bounding box center [491, 151] width 26 height 26
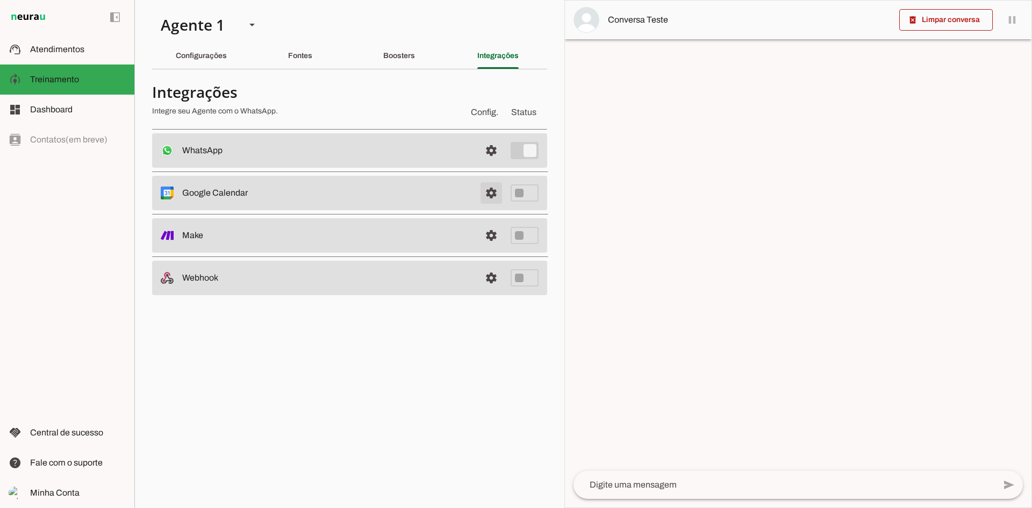
click at [493, 163] on span at bounding box center [491, 151] width 26 height 26
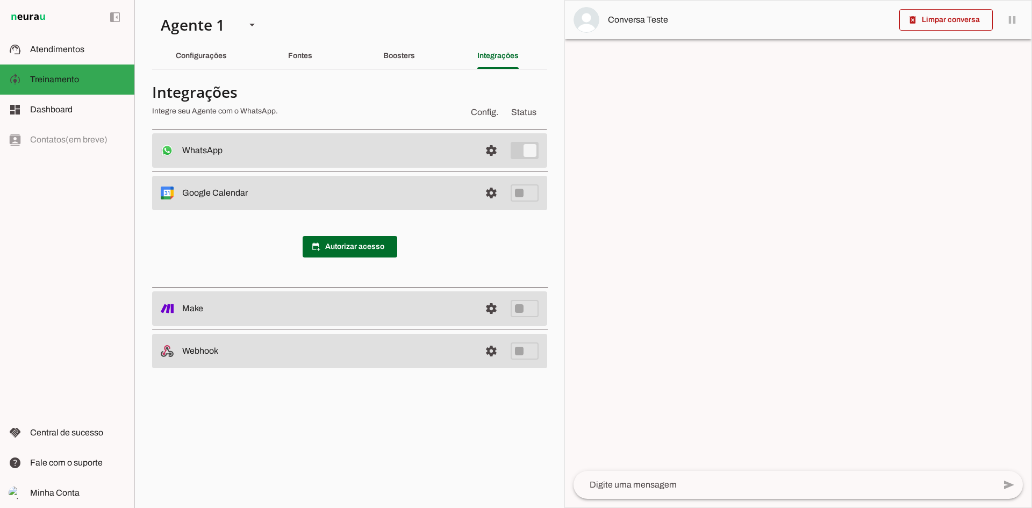
click at [395, 51] on div "Boosters" at bounding box center [399, 56] width 32 height 26
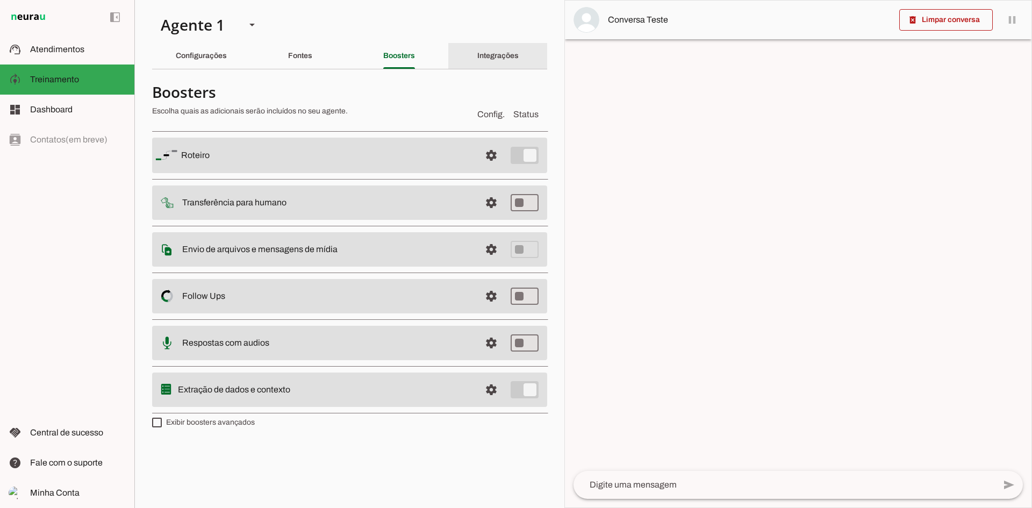
click at [499, 63] on div "Integrações" at bounding box center [497, 56] width 41 height 26
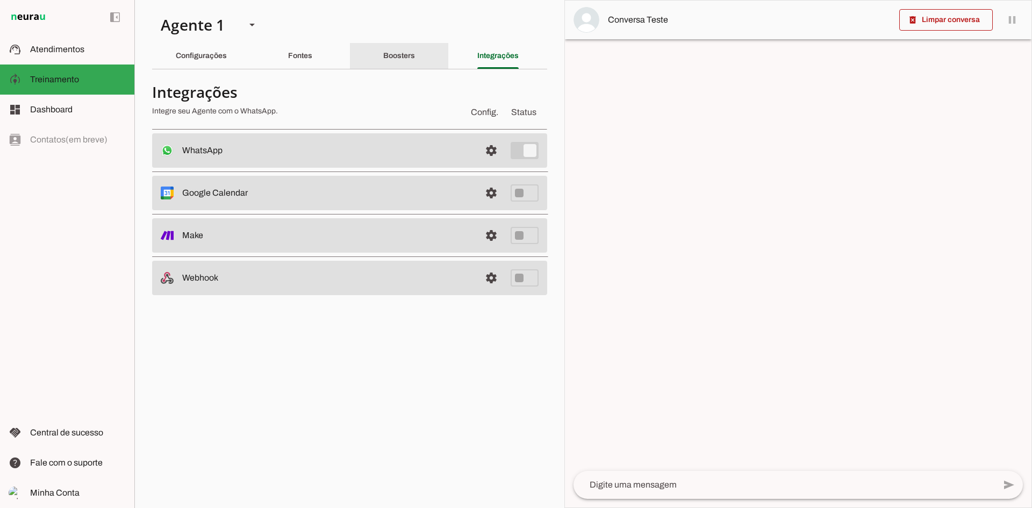
click at [415, 61] on div "Boosters" at bounding box center [399, 56] width 32 height 26
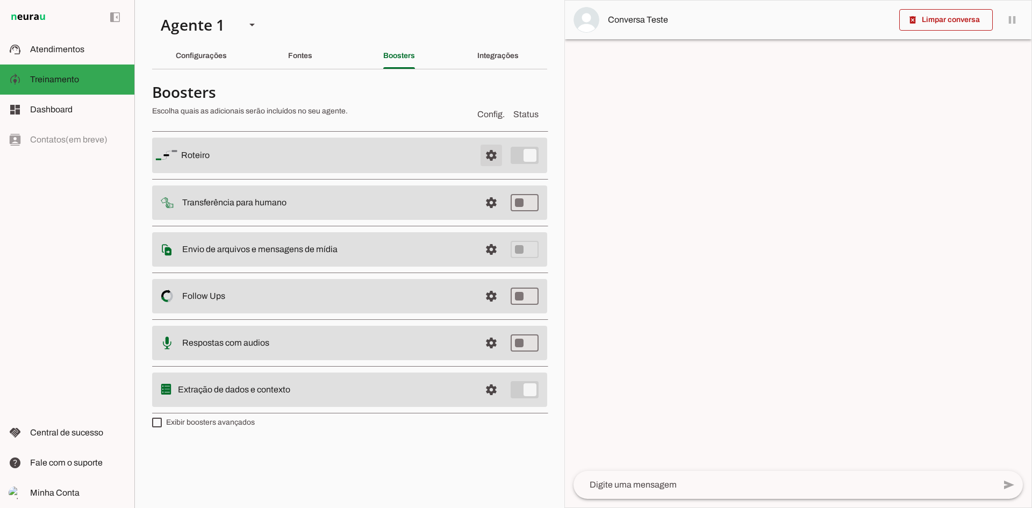
click at [492, 157] on span at bounding box center [491, 155] width 26 height 26
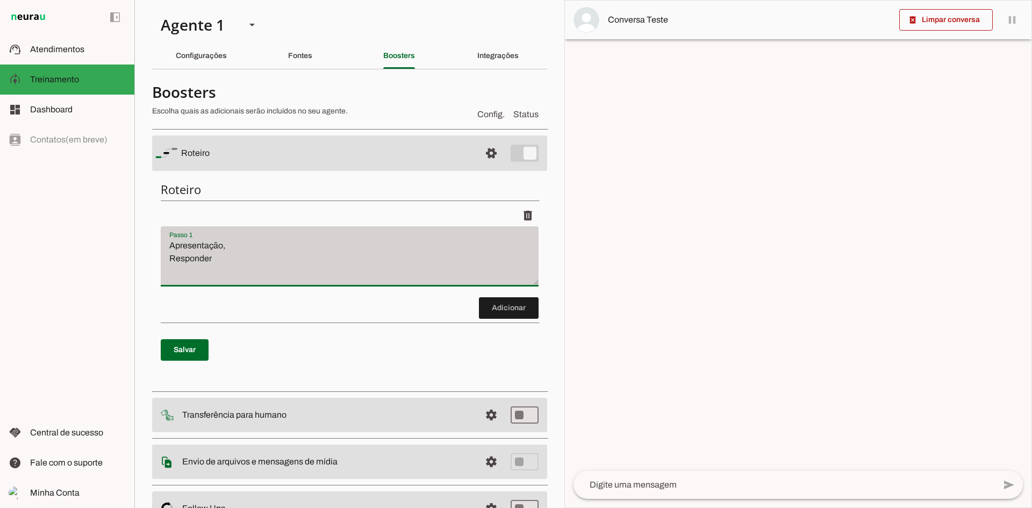
drag, startPoint x: 294, startPoint y: 266, endPoint x: 185, endPoint y: 237, distance: 112.9
click at [163, 237] on div "Apresentação, Responder" at bounding box center [350, 256] width 378 height 60
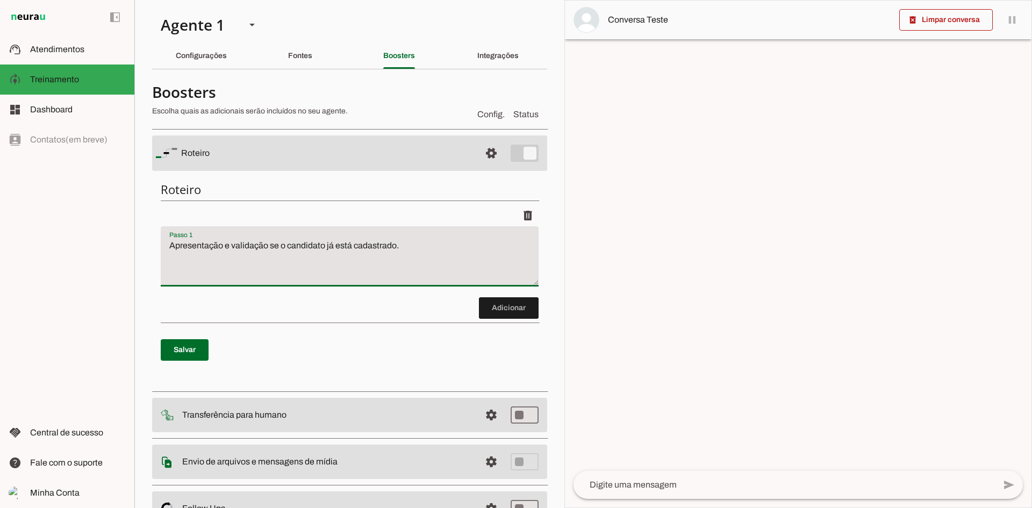
type textarea "Apresentação e validação se o candidato já está cadastrado."
type md-filled-text-field "Apresentação e validação se o candidato já está cadastrado."
click at [288, 60] on div "Fontes" at bounding box center [300, 56] width 24 height 26
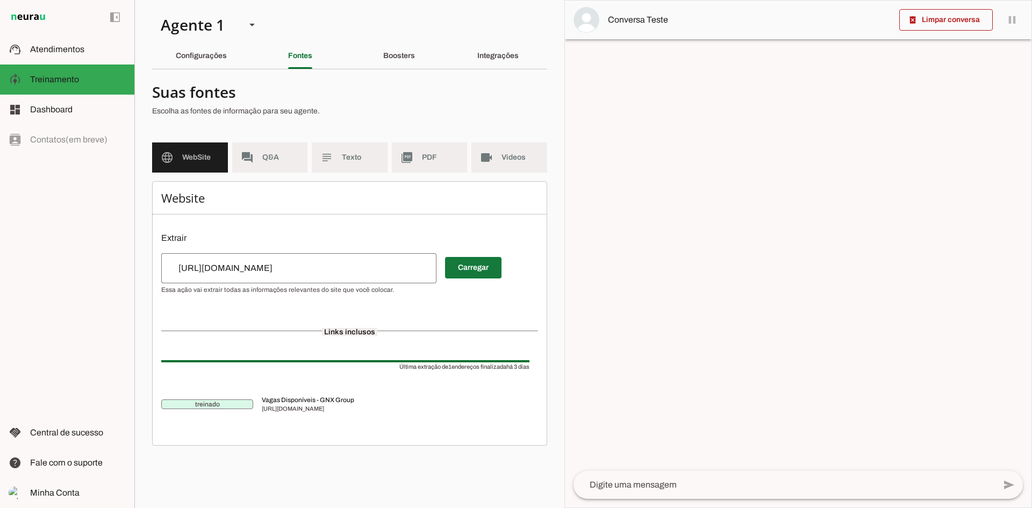
click at [482, 271] on span at bounding box center [473, 268] width 56 height 26
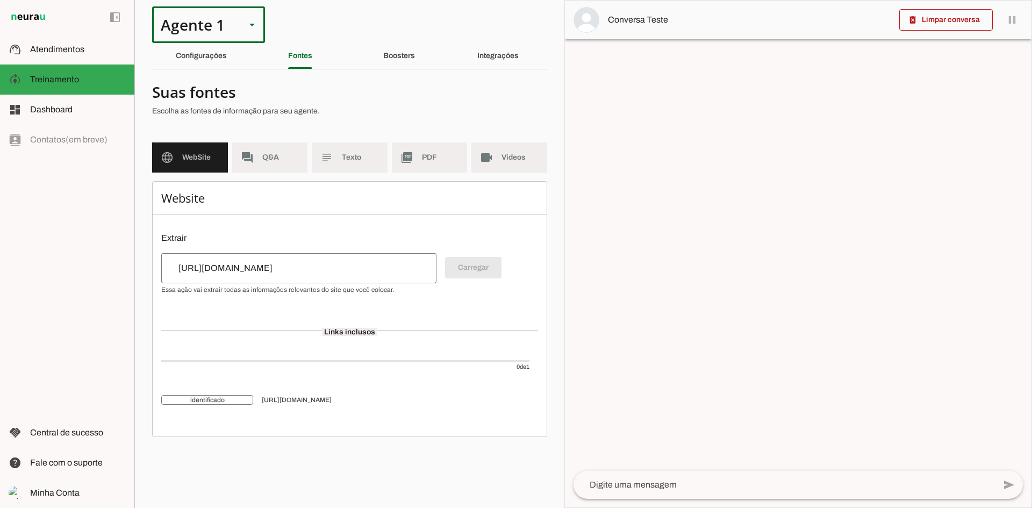
click at [244, 35] on div at bounding box center [252, 24] width 26 height 37
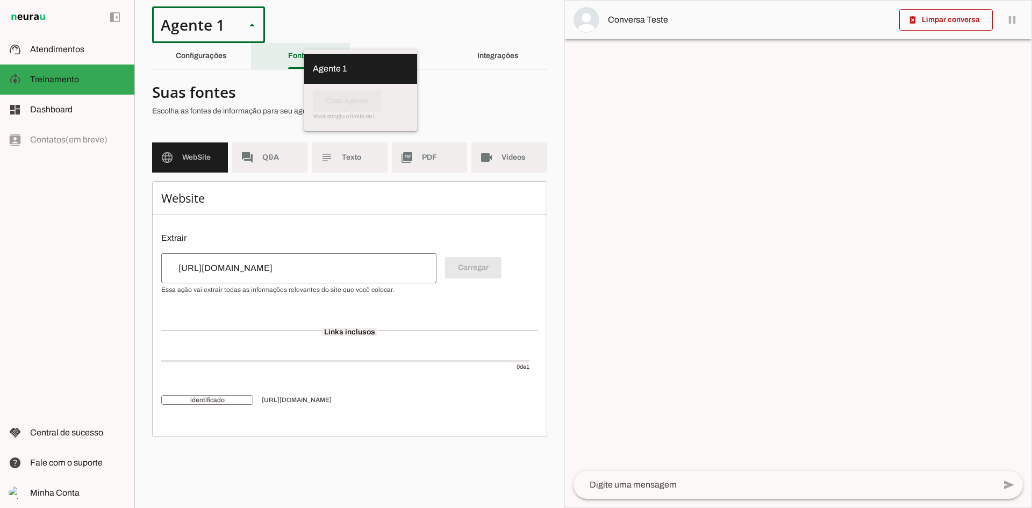
click at [302, 50] on div "Fontes" at bounding box center [300, 56] width 24 height 26
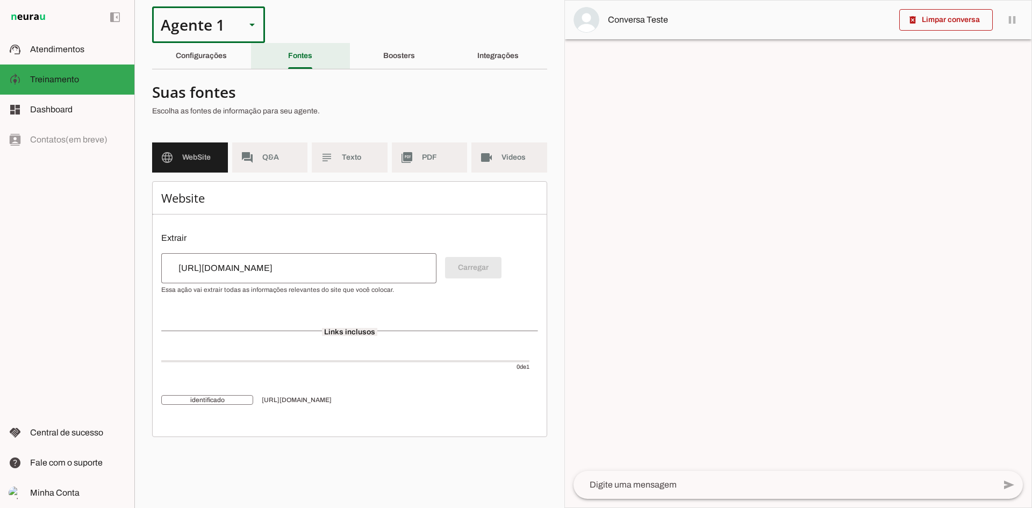
click at [312, 51] on div "Fontes" at bounding box center [300, 56] width 24 height 26
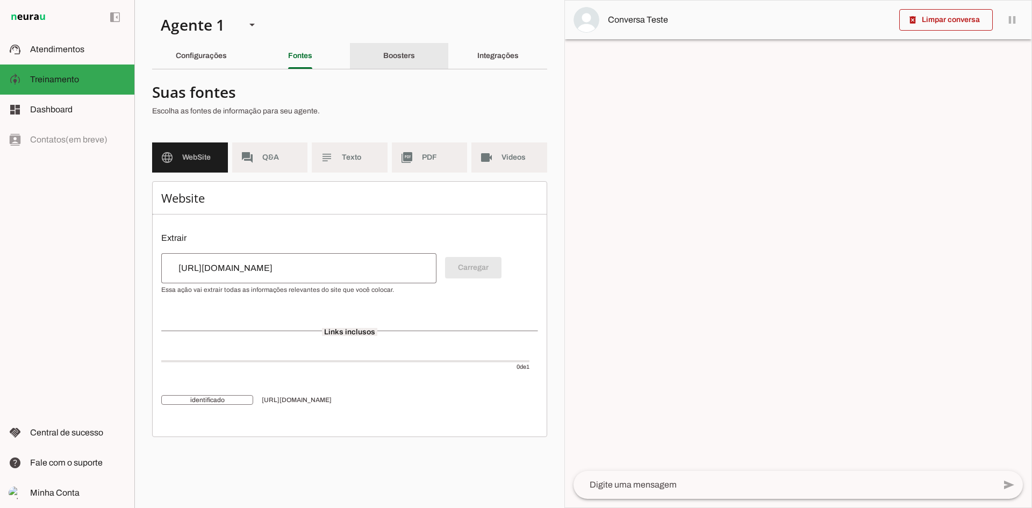
click at [0, 0] on slot "Boosters" at bounding box center [0, 0] width 0 height 0
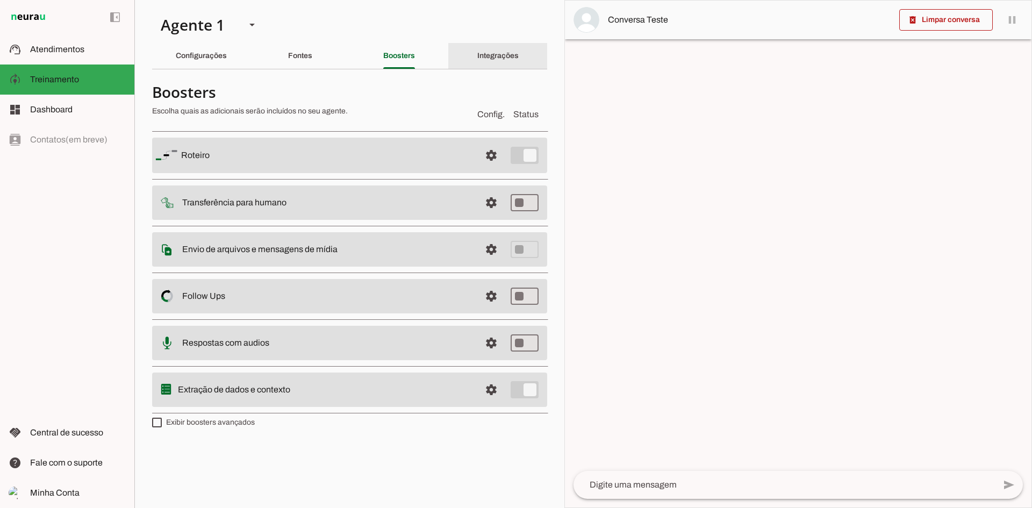
click at [494, 62] on div "Integrações" at bounding box center [497, 56] width 41 height 26
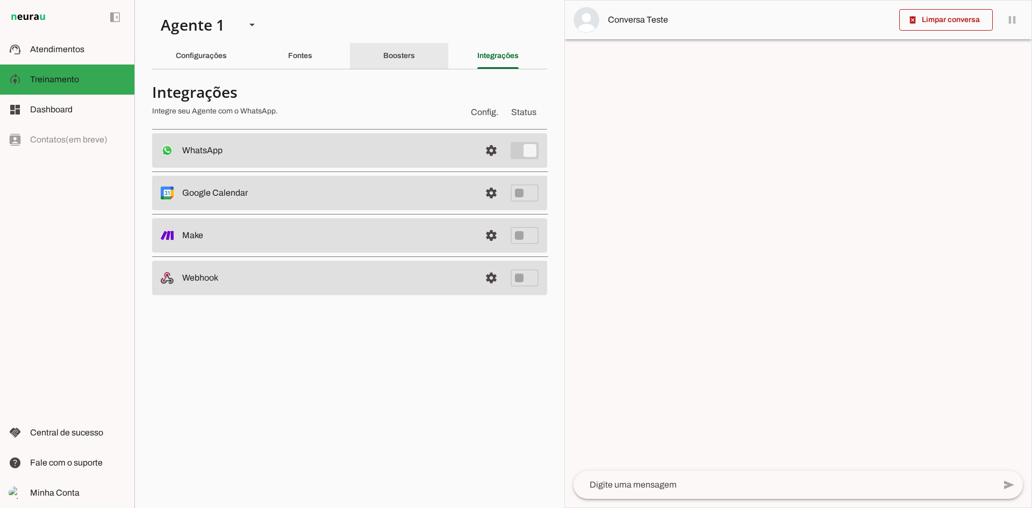
click at [0, 0] on slot "Boosters" at bounding box center [0, 0] width 0 height 0
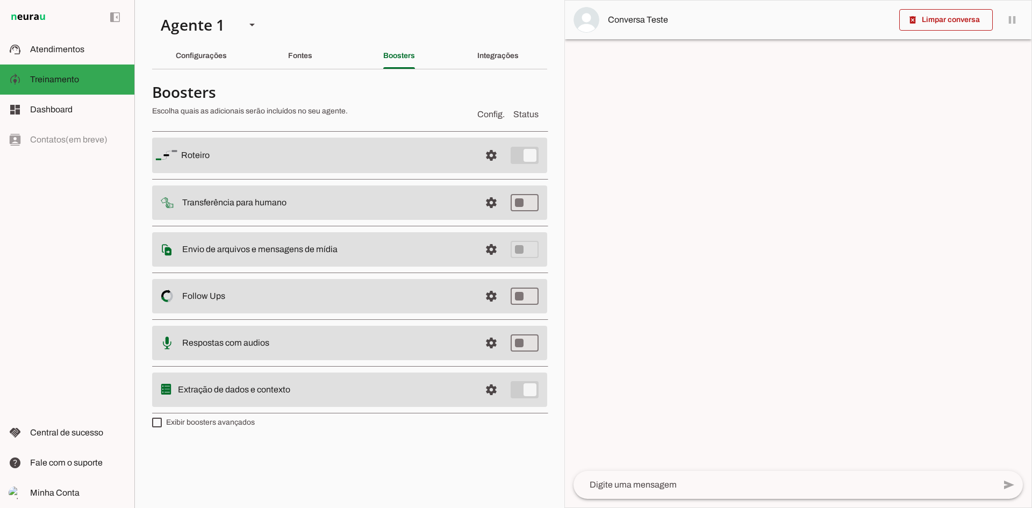
click at [199, 422] on label "Exibir boosters avançados" at bounding box center [203, 422] width 103 height 11
click at [162, 422] on md-checkbox at bounding box center [157, 422] width 10 height 10
type md-checkbox "on"
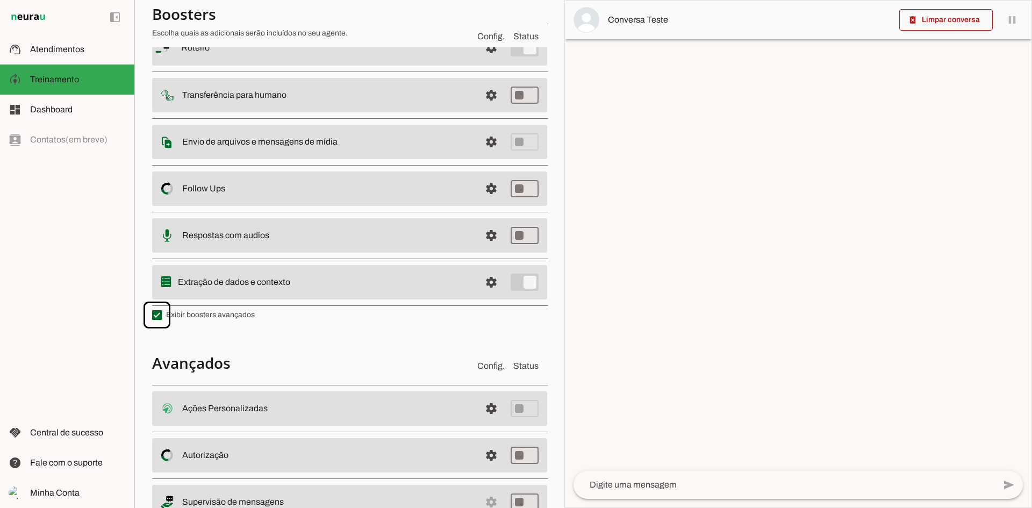
scroll to position [150, 0]
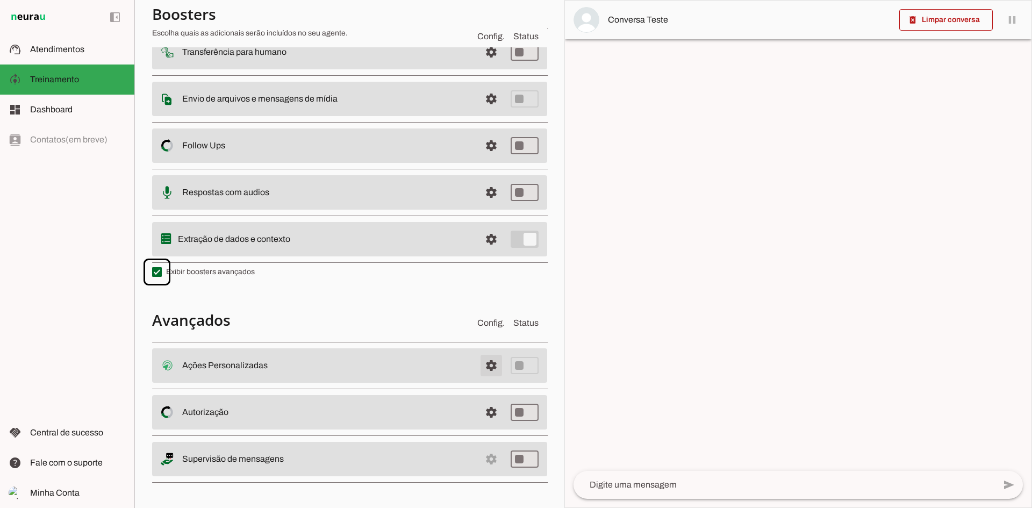
click at [487, 362] on span at bounding box center [491, 365] width 26 height 26
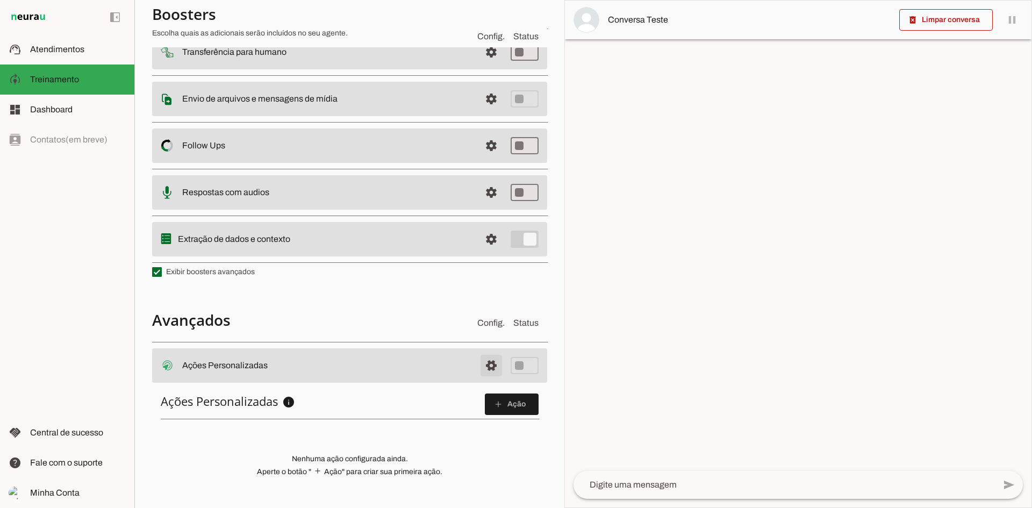
click at [487, 362] on span at bounding box center [491, 365] width 26 height 26
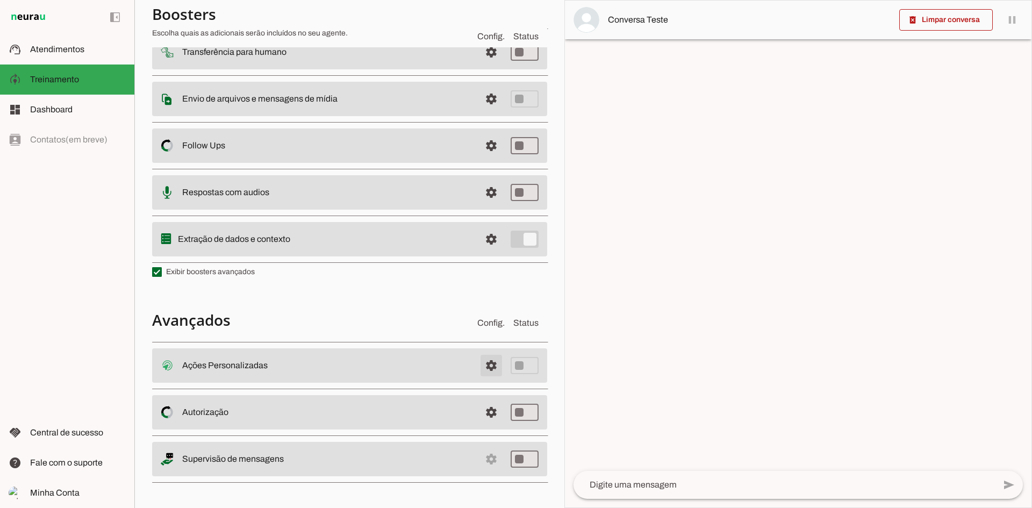
click at [487, 362] on span at bounding box center [491, 365] width 26 height 26
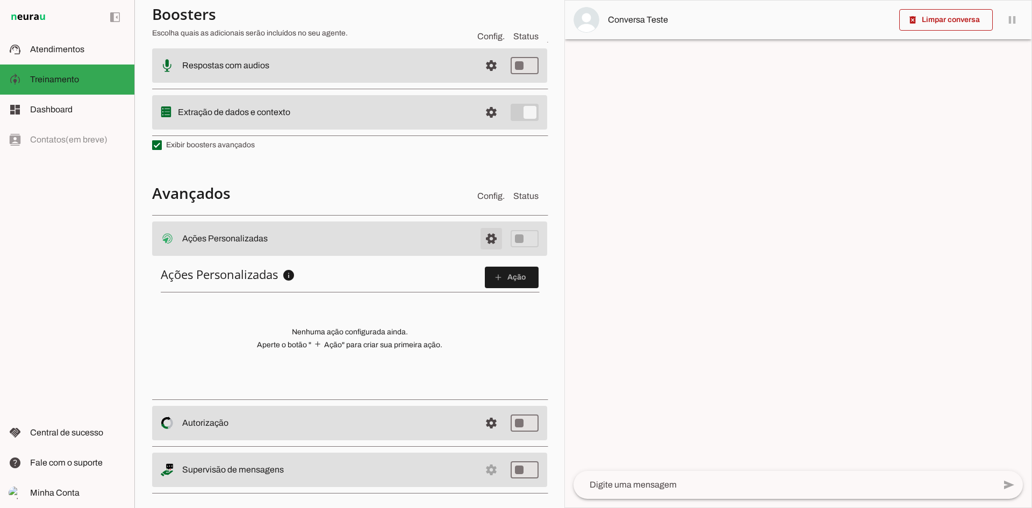
scroll to position [286, 0]
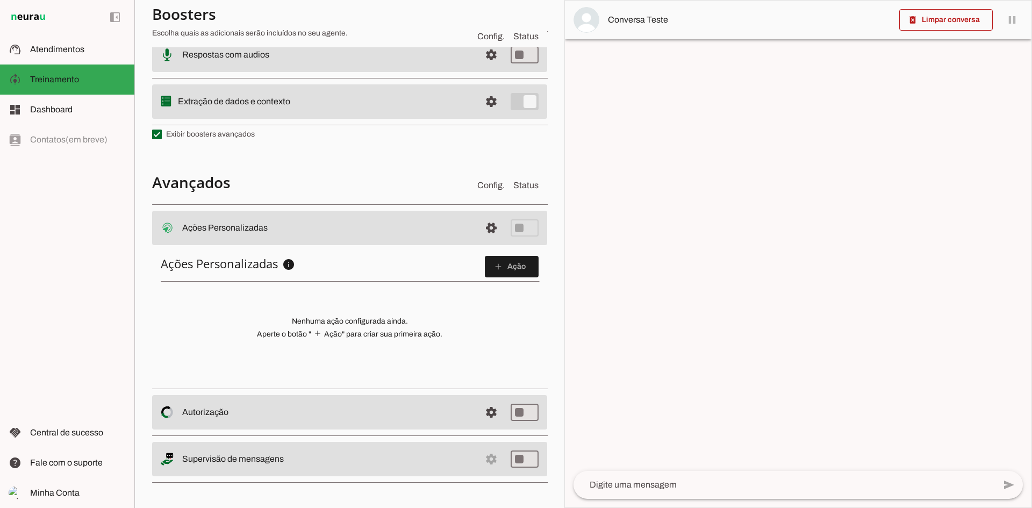
click at [97, 54] on slot at bounding box center [78, 49] width 96 height 13
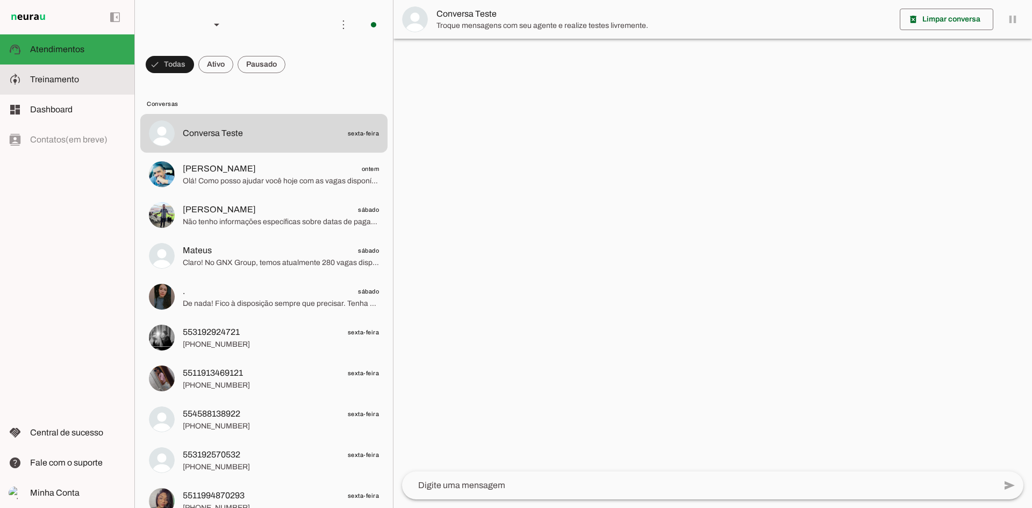
click at [48, 78] on span "Treinamento" at bounding box center [54, 79] width 49 height 9
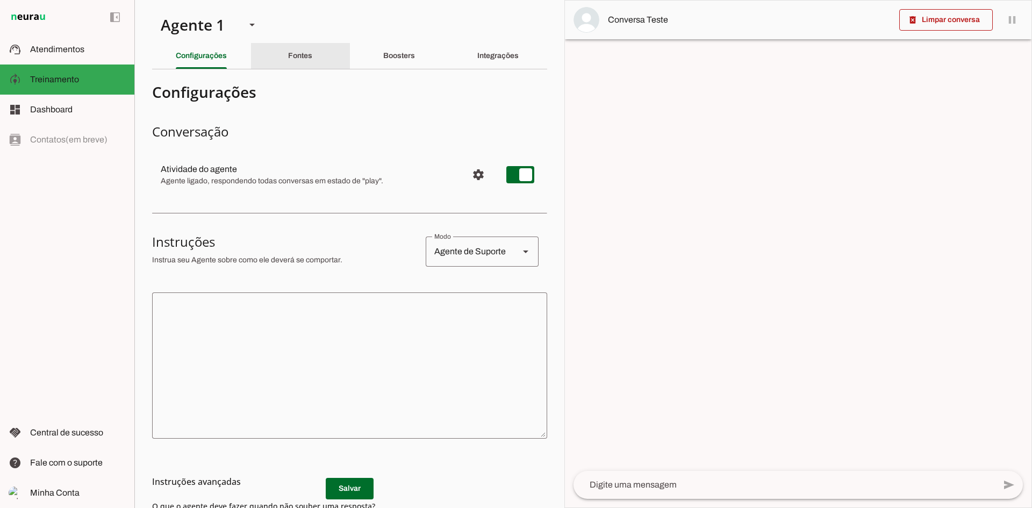
click at [299, 60] on div "Fontes" at bounding box center [300, 56] width 24 height 26
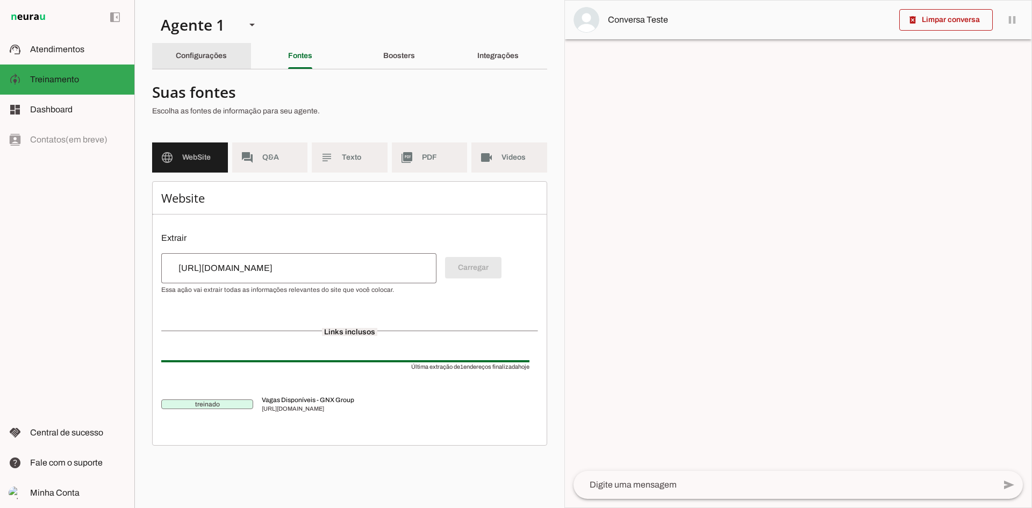
click at [210, 62] on div "Configurações" at bounding box center [201, 56] width 51 height 26
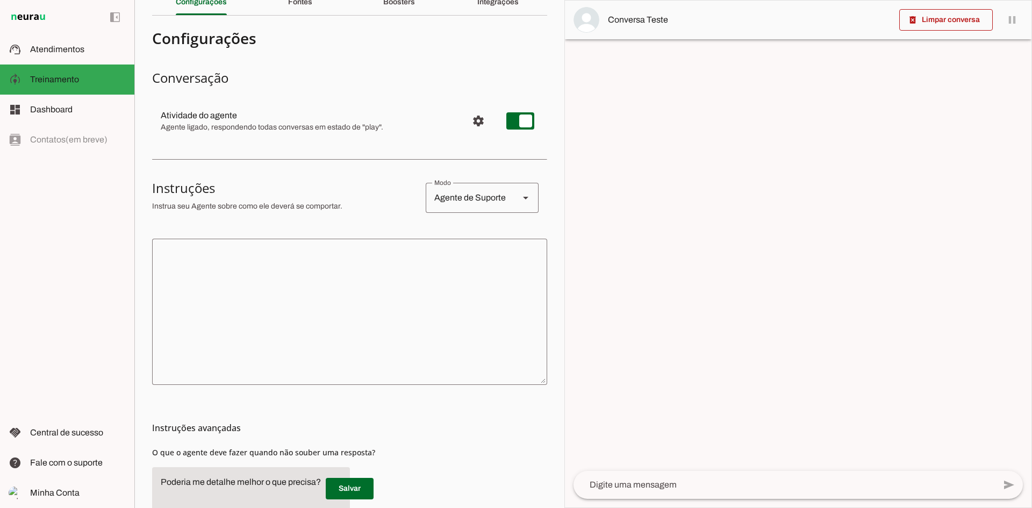
scroll to position [107, 0]
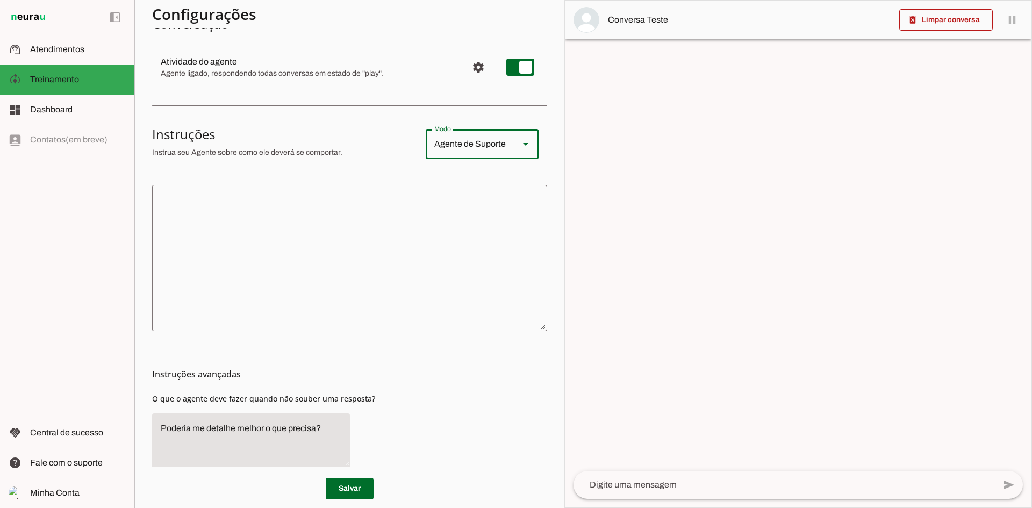
click at [468, 137] on div "Agente de Suporte" at bounding box center [468, 144] width 85 height 30
click at [0, 0] on slot "Agente de Vendas" at bounding box center [0, 0] width 0 height 0
click at [480, 148] on div "Agente de Vendas" at bounding box center [468, 144] width 85 height 30
click at [0, 0] on slot "Agente de Suporte" at bounding box center [0, 0] width 0 height 0
type md-outlined-select "support"
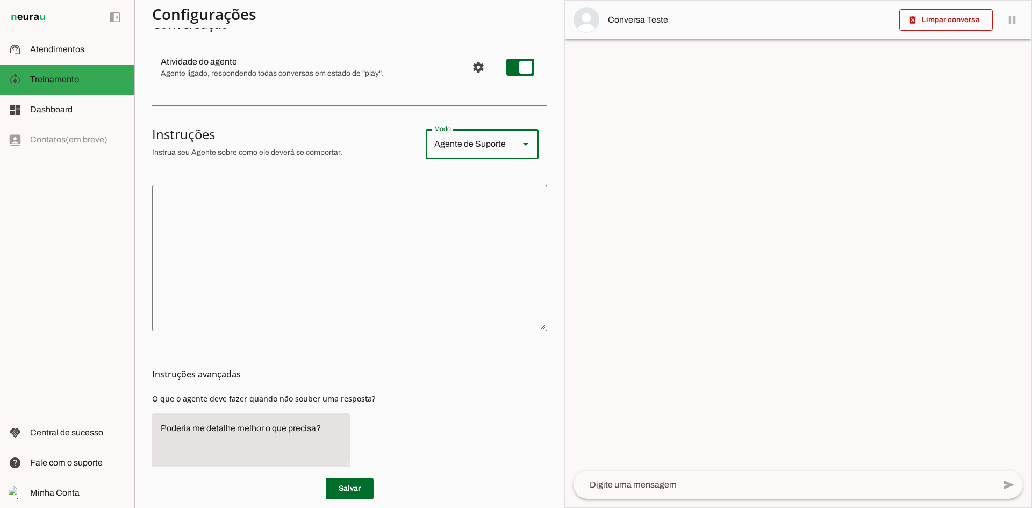
click at [371, 267] on textarea at bounding box center [349, 257] width 395 height 129
drag, startPoint x: 355, startPoint y: 489, endPoint x: 417, endPoint y: 467, distance: 66.3
click at [355, 489] on span at bounding box center [350, 488] width 48 height 26
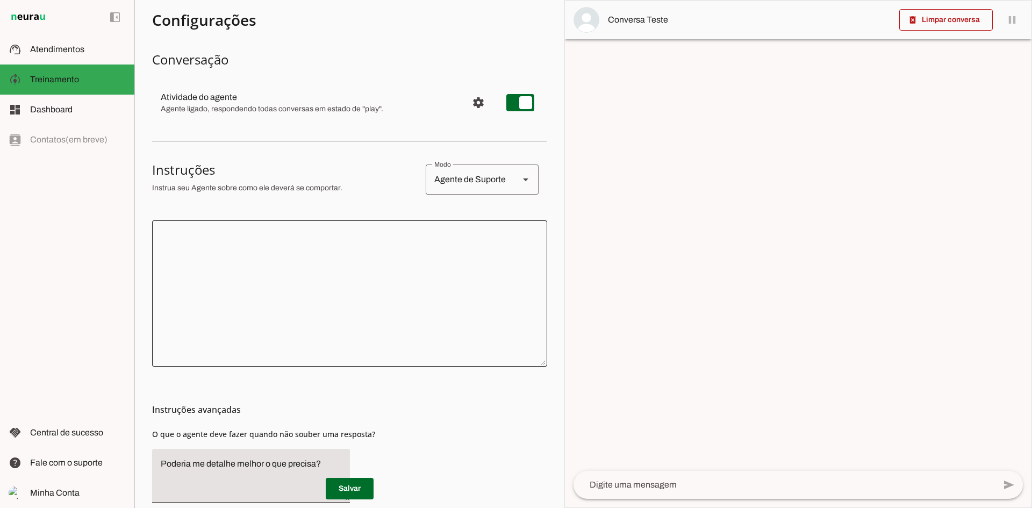
scroll to position [126, 0]
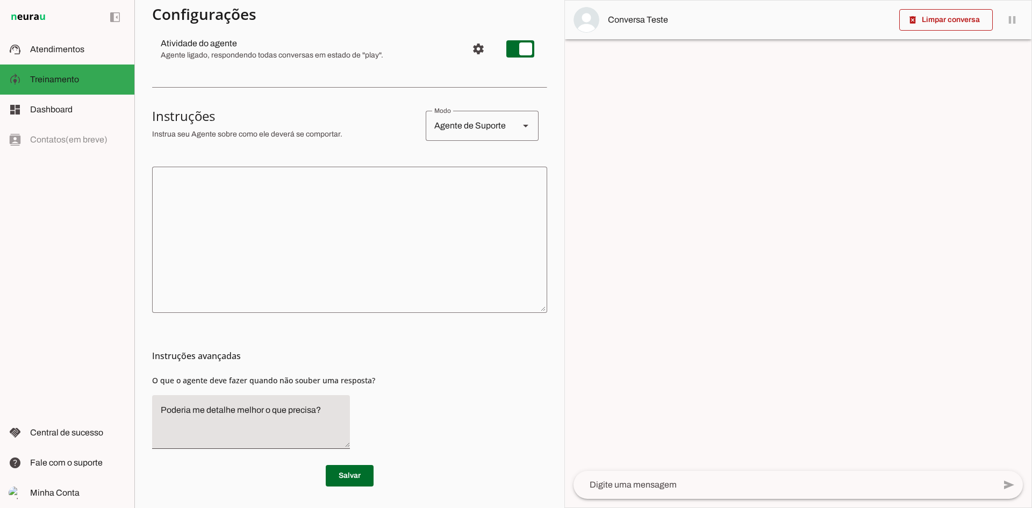
click at [314, 215] on textarea at bounding box center [349, 239] width 395 height 129
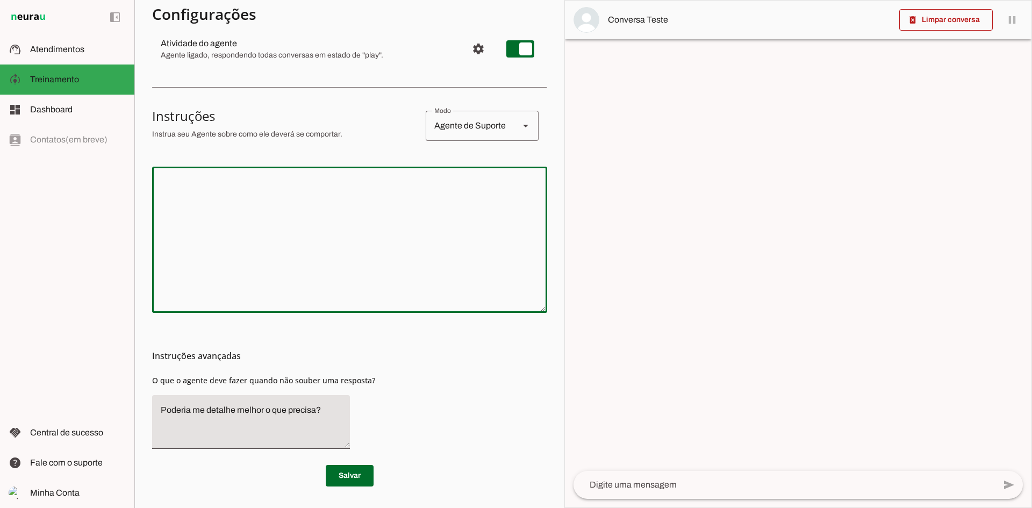
click at [327, 221] on textarea at bounding box center [349, 239] width 395 height 129
click at [249, 196] on textarea at bounding box center [349, 239] width 395 height 129
click at [675, 495] on div at bounding box center [783, 485] width 421 height 28
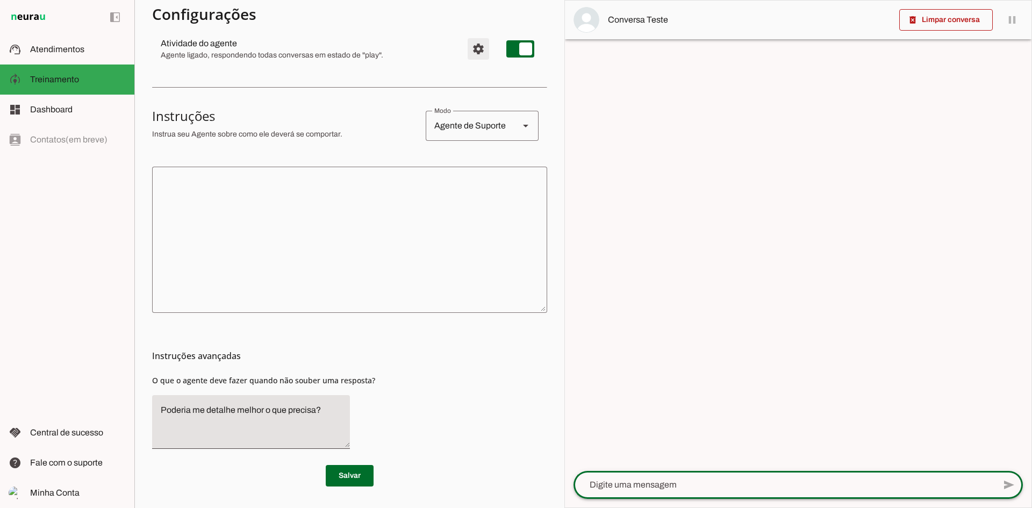
click at [475, 52] on span "Configurações avançadas" at bounding box center [478, 49] width 26 height 26
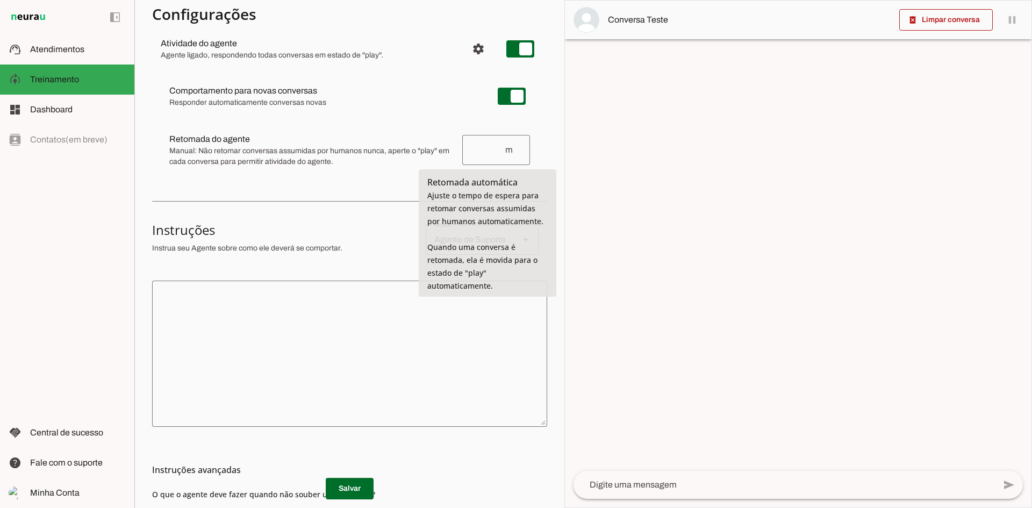
click at [486, 145] on input "number" at bounding box center [487, 149] width 33 height 13
click at [445, 120] on div "Comportamento para novas conversas Responder automaticamente conversas novas No…" at bounding box center [349, 125] width 395 height 114
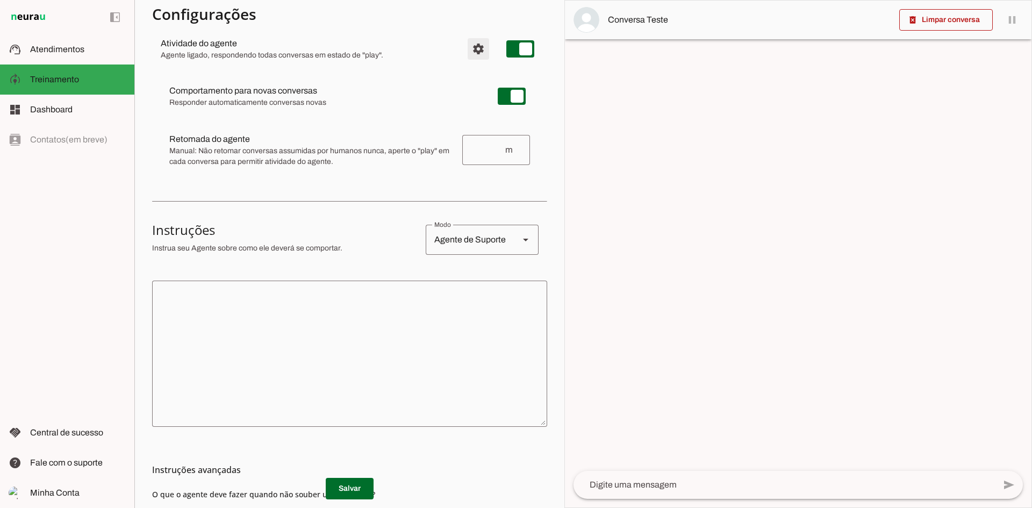
click at [468, 51] on span "Configurações avançadas" at bounding box center [478, 49] width 26 height 26
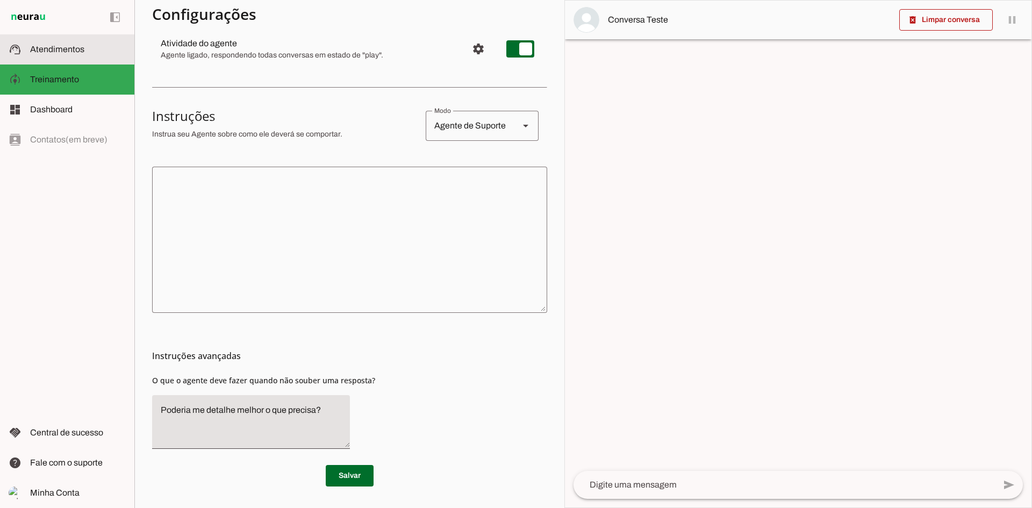
drag, startPoint x: 93, startPoint y: 49, endPoint x: 104, endPoint y: 52, distance: 11.0
click at [93, 49] on slot at bounding box center [78, 49] width 96 height 13
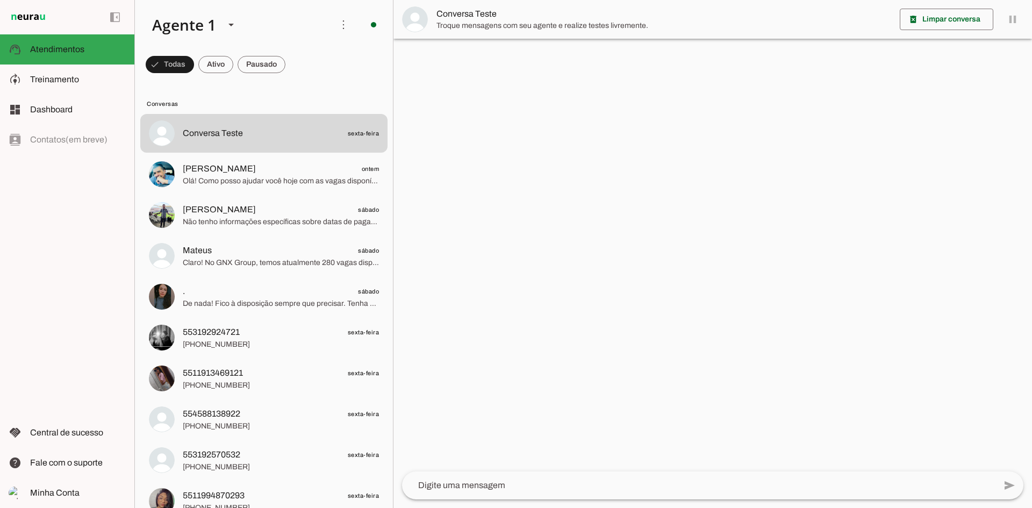
click at [488, 146] on div at bounding box center [712, 254] width 638 height 508
click at [334, 28] on span at bounding box center [343, 25] width 26 height 26
click at [77, 91] on md-item "model_training Treinamento Treinamento" at bounding box center [67, 79] width 134 height 30
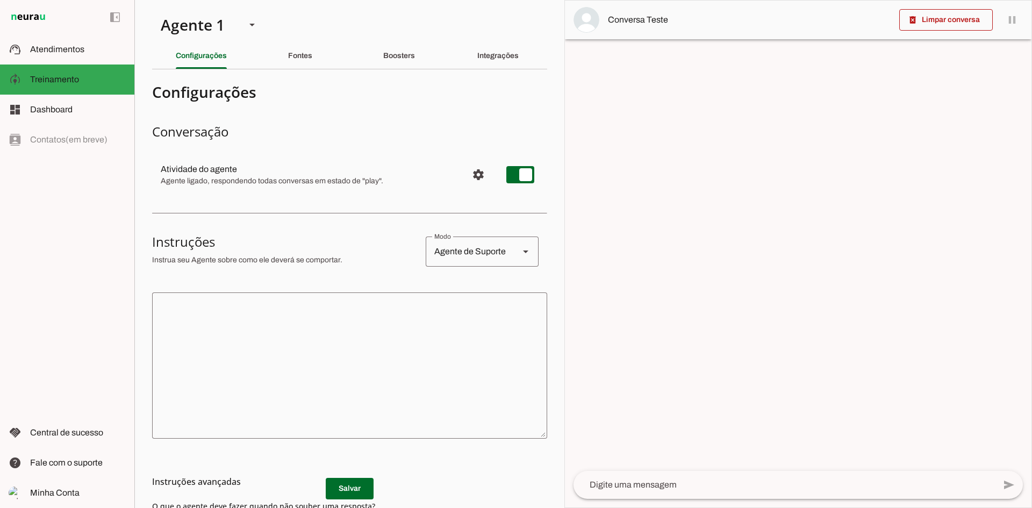
click at [288, 64] on div "Fontes" at bounding box center [300, 56] width 24 height 26
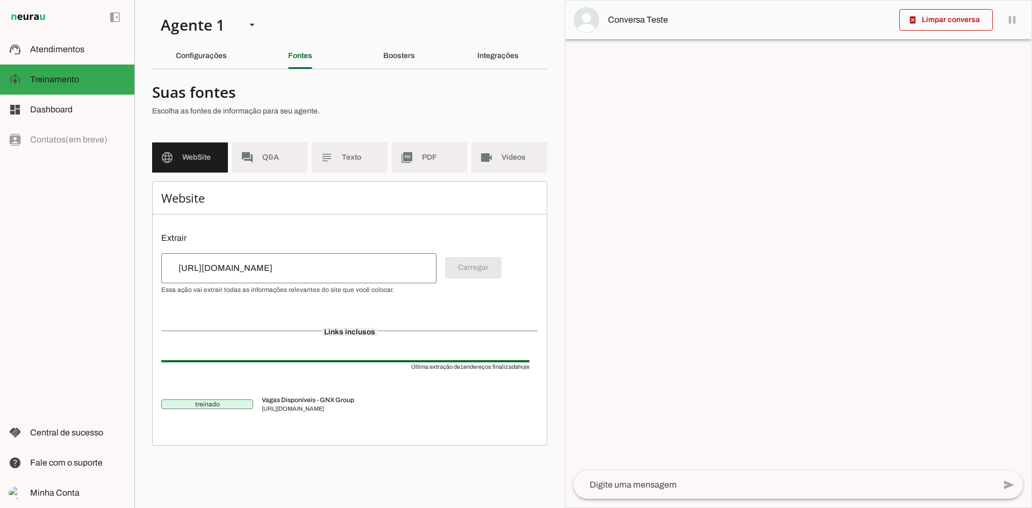
click at [346, 266] on input "[URL][DOMAIN_NAME]" at bounding box center [299, 268] width 258 height 13
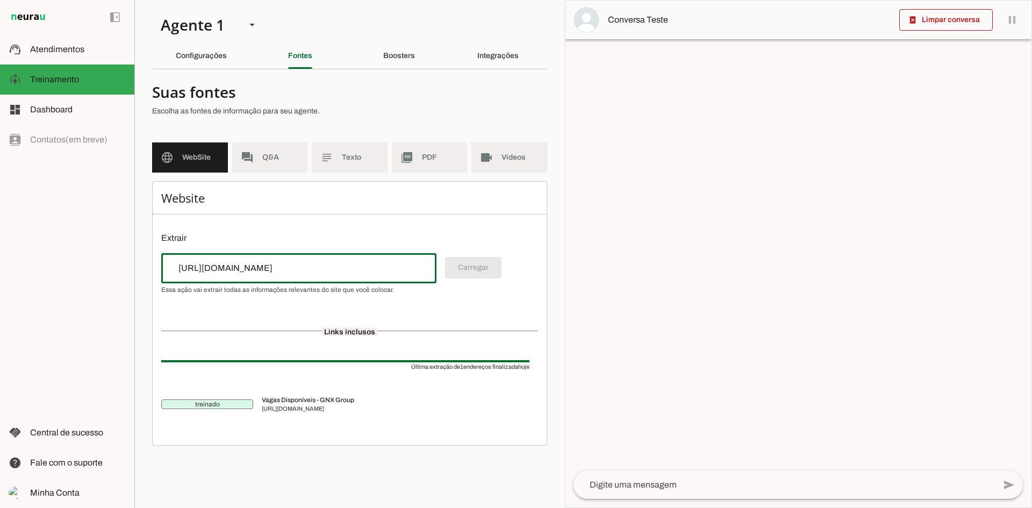
drag, startPoint x: 345, startPoint y: 263, endPoint x: 141, endPoint y: 264, distance: 204.2
click at [141, 264] on section "Agente 1 Criar Agente Você atingiu o limite de IAs Neurau permitidas. Atualize …" at bounding box center [349, 254] width 430 height 508
click at [259, 270] on input "[URL][DOMAIN_NAME]" at bounding box center [299, 268] width 258 height 13
click at [412, 167] on md-item "picture_as_pdf PDF" at bounding box center [430, 157] width 76 height 30
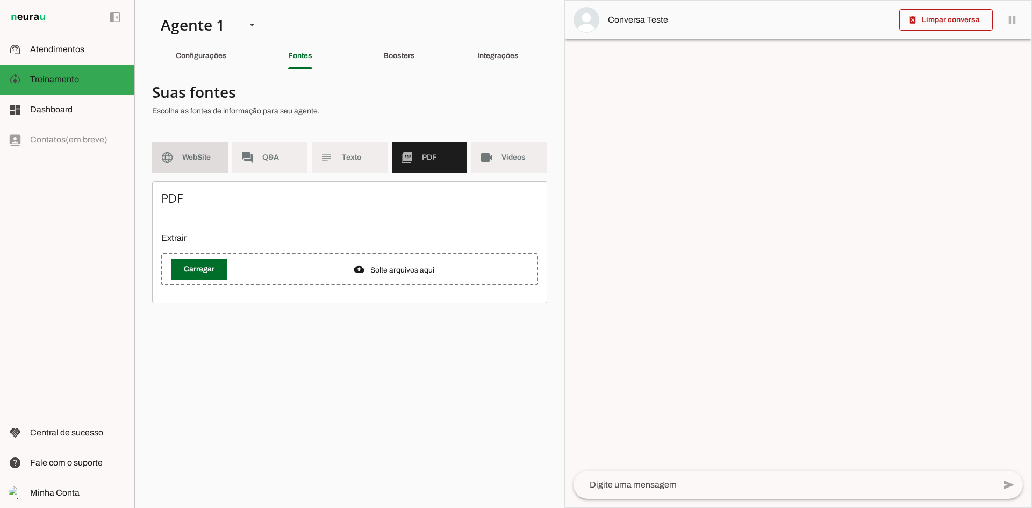
click at [222, 151] on md-item "language WebSite" at bounding box center [190, 157] width 76 height 30
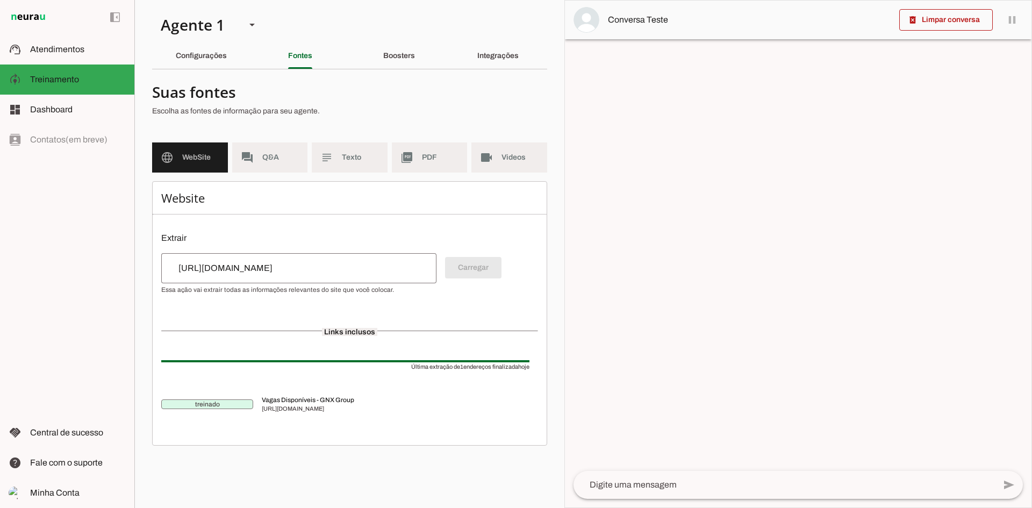
click at [396, 64] on div "Boosters" at bounding box center [399, 56] width 32 height 26
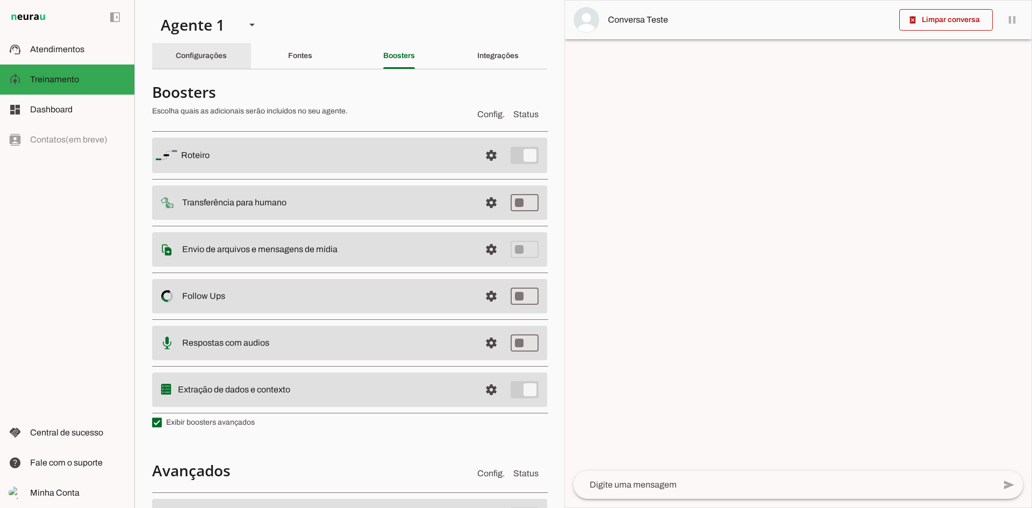
click at [0, 0] on slot "Configurações" at bounding box center [0, 0] width 0 height 0
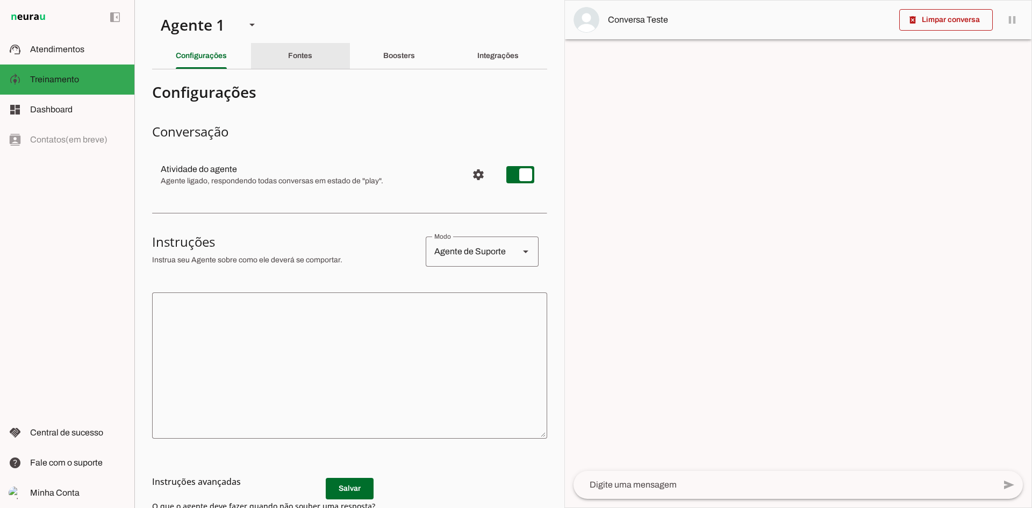
drag, startPoint x: 277, startPoint y: 59, endPoint x: 287, endPoint y: 69, distance: 14.1
click at [288, 59] on div "Fontes" at bounding box center [300, 56] width 24 height 26
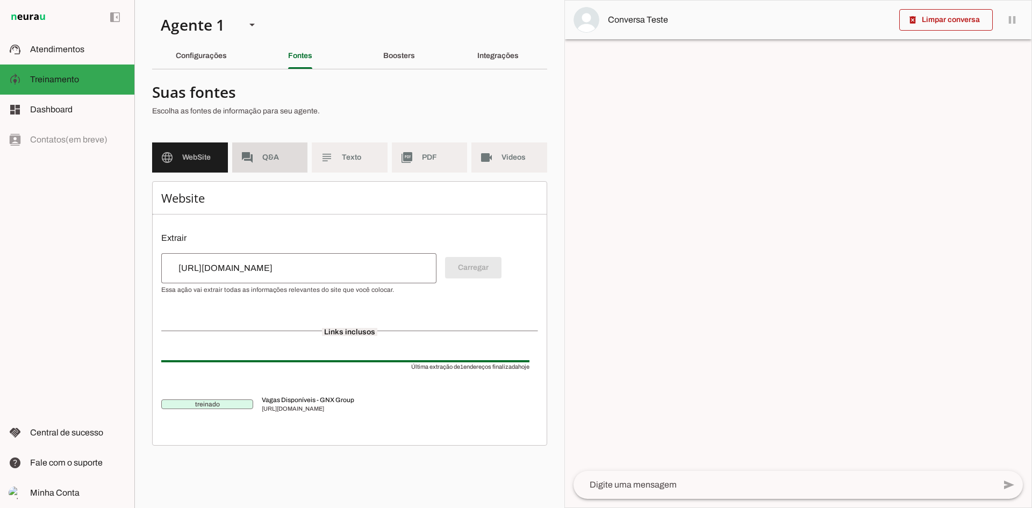
click at [298, 159] on span "Q&A" at bounding box center [280, 157] width 37 height 11
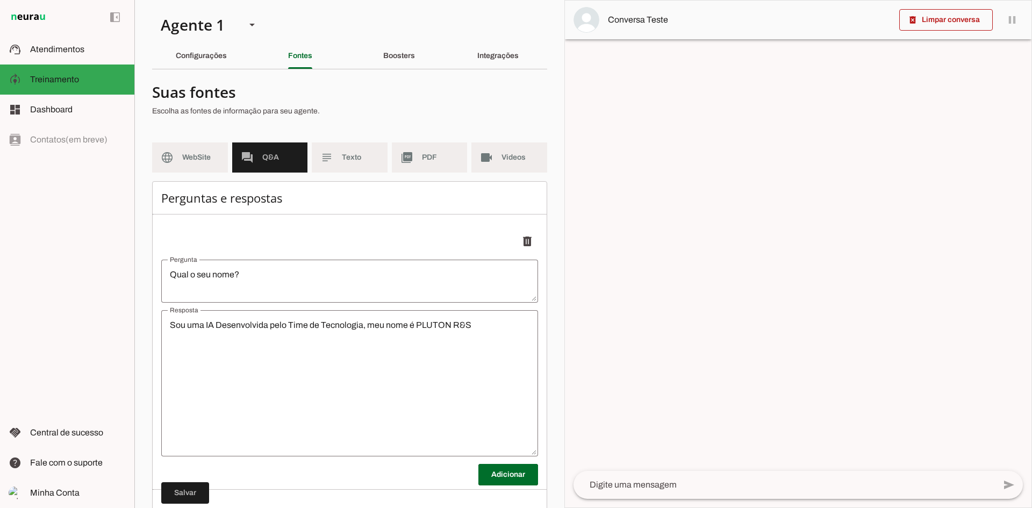
scroll to position [42, 0]
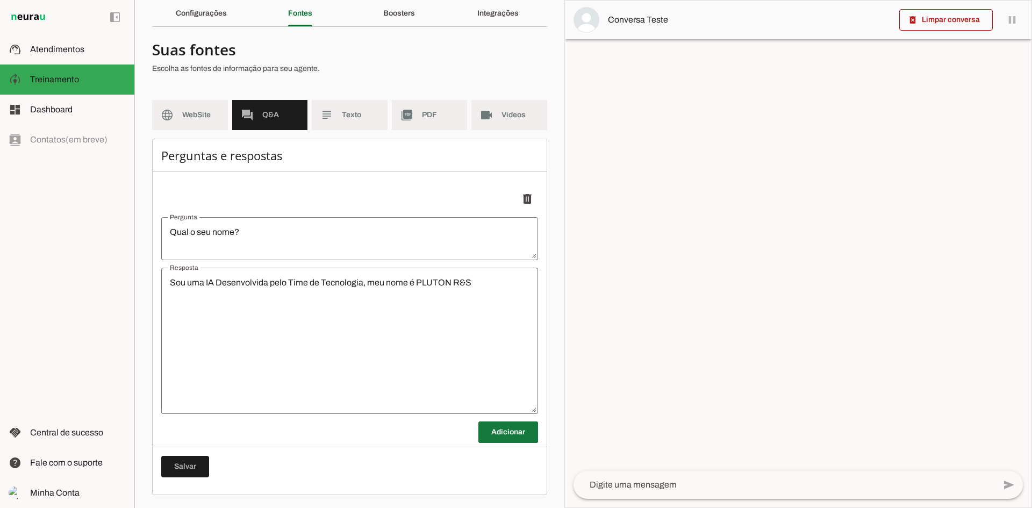
click at [516, 429] on span at bounding box center [508, 432] width 60 height 26
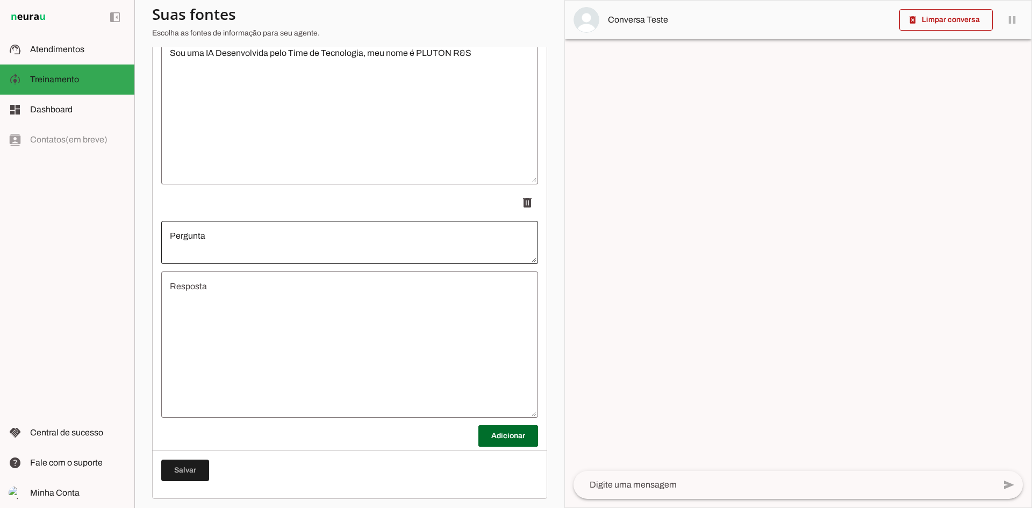
scroll to position [276, 0]
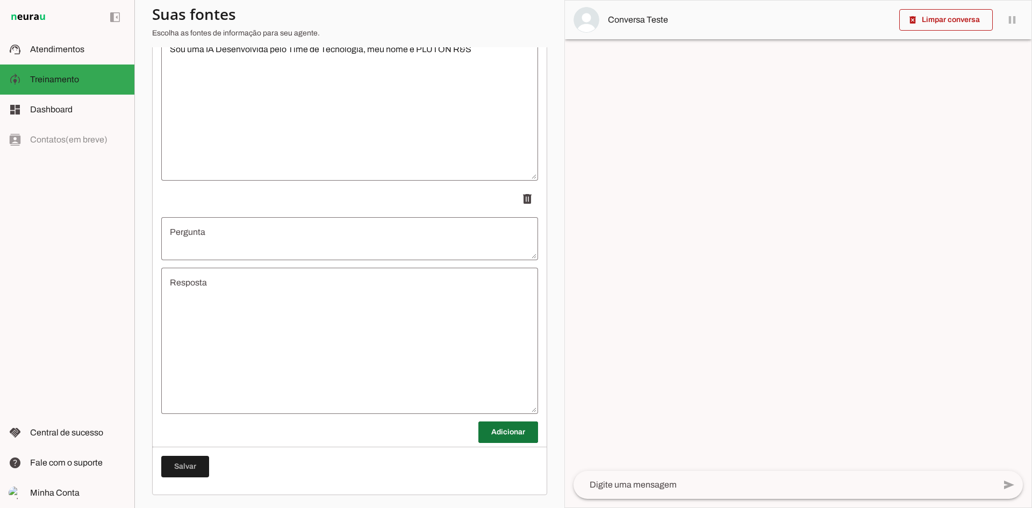
click at [517, 438] on span at bounding box center [508, 432] width 60 height 26
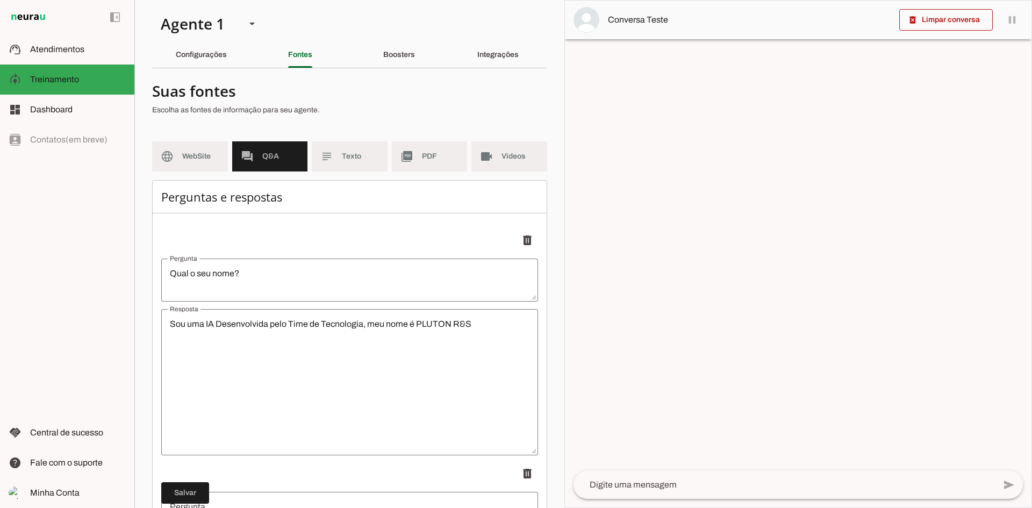
scroll to position [0, 0]
click at [0, 0] on slot "subject" at bounding box center [0, 0] width 0 height 0
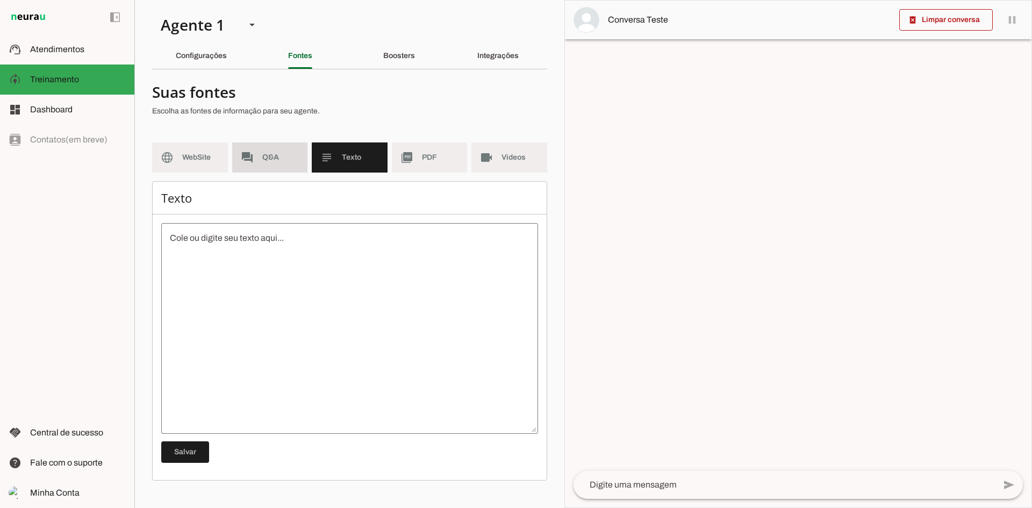
click at [259, 161] on md-item "forum Q&A" at bounding box center [270, 157] width 76 height 30
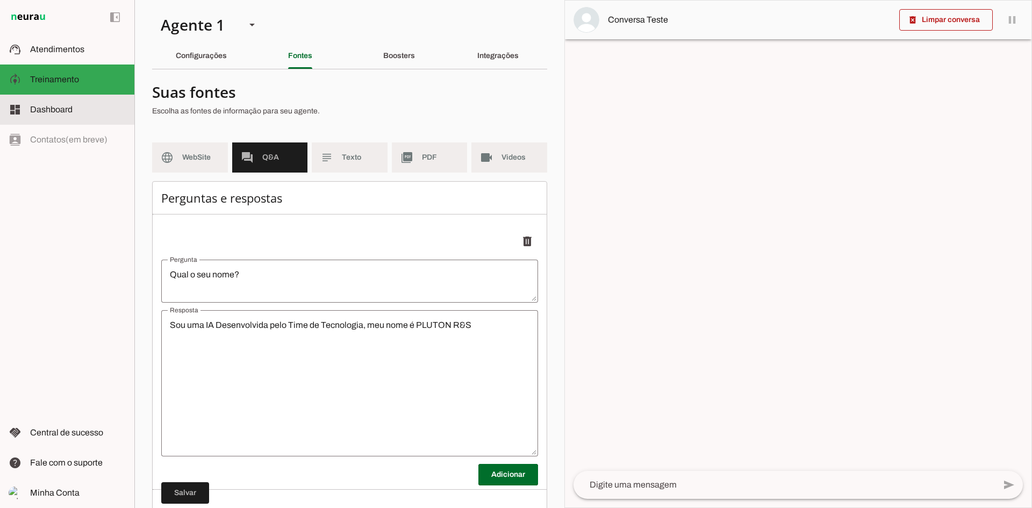
click at [73, 107] on slot at bounding box center [78, 109] width 96 height 13
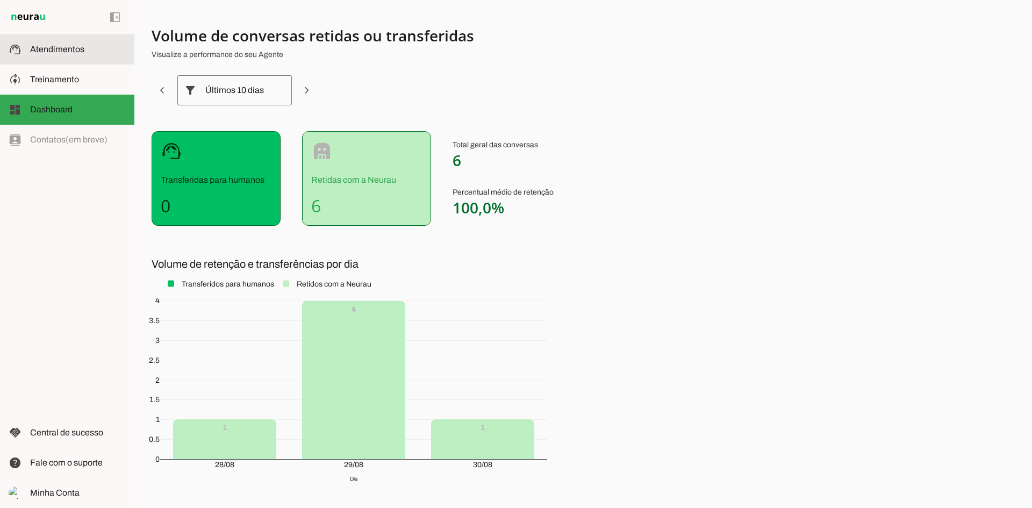
click at [73, 55] on slot at bounding box center [78, 49] width 96 height 13
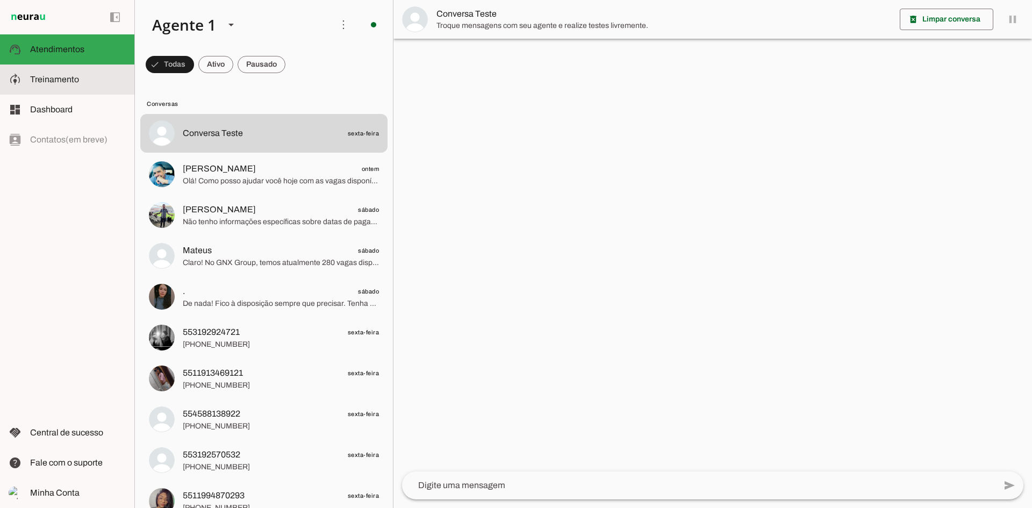
click at [73, 76] on span "Treinamento" at bounding box center [54, 79] width 49 height 9
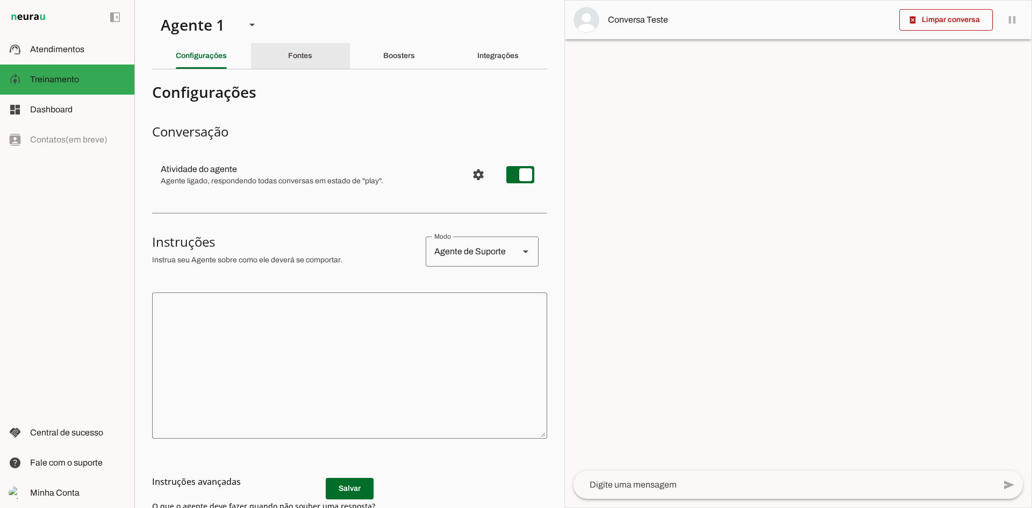
click at [312, 56] on div "Fontes" at bounding box center [300, 56] width 24 height 26
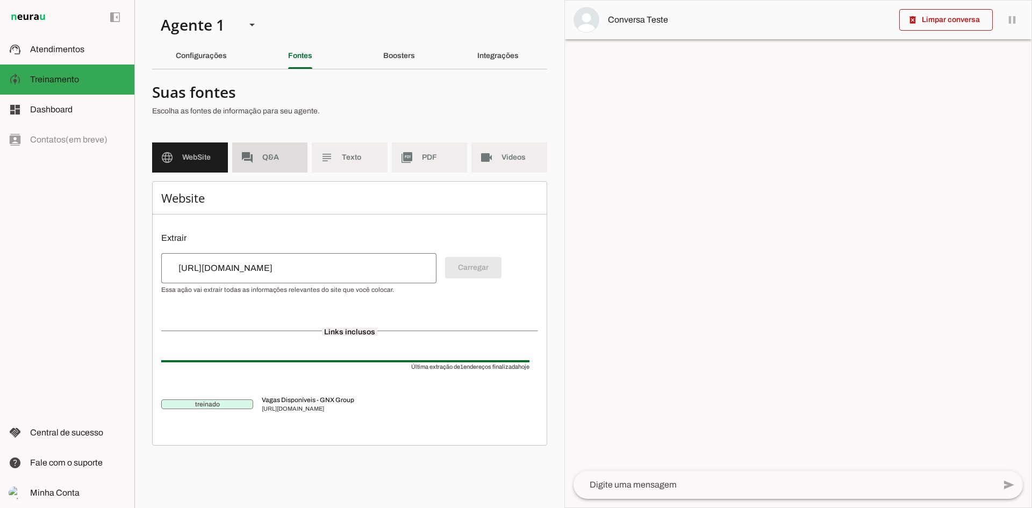
click at [273, 154] on span "Q&A" at bounding box center [280, 157] width 37 height 11
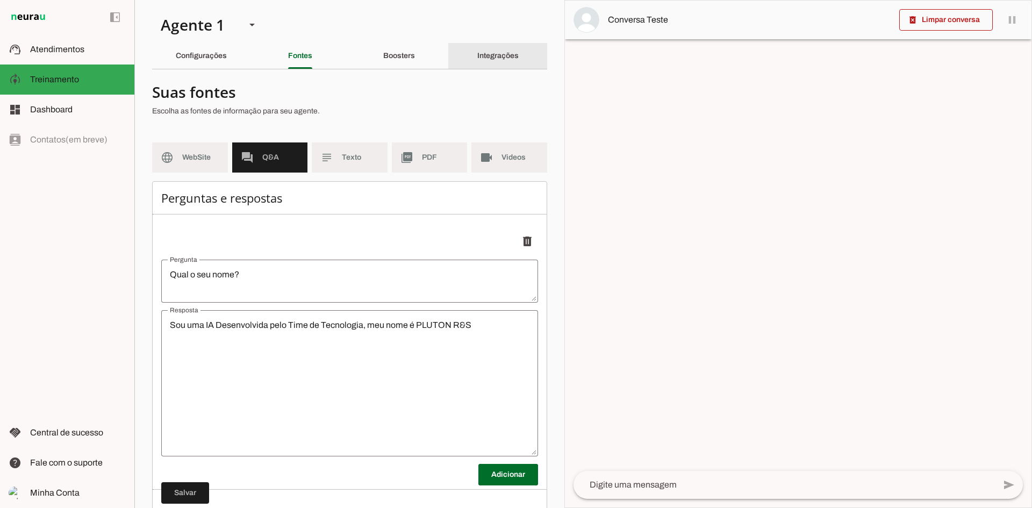
click at [477, 47] on div "Integrações" at bounding box center [497, 56] width 41 height 26
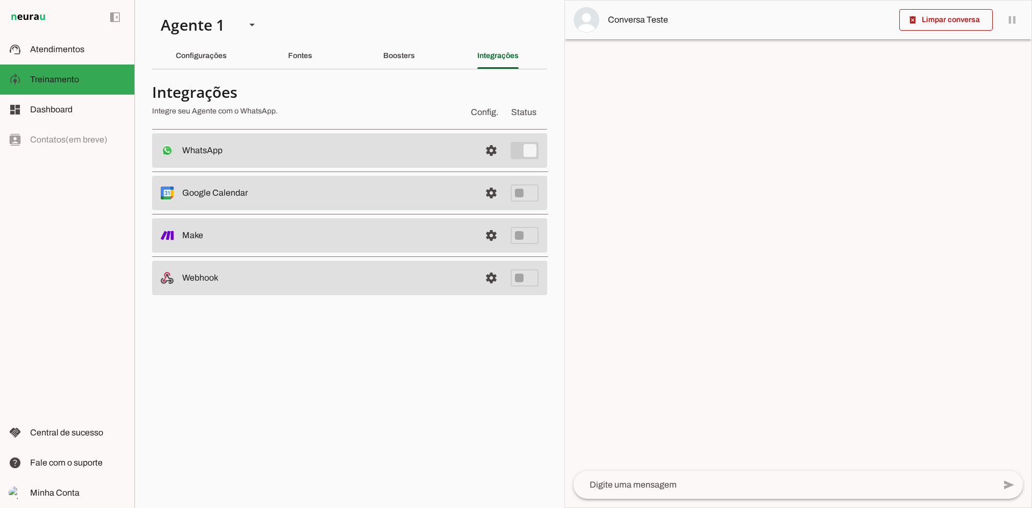
click at [0, 0] on slot "Webhook" at bounding box center [0, 0] width 0 height 0
